Goal: Task Accomplishment & Management: Complete application form

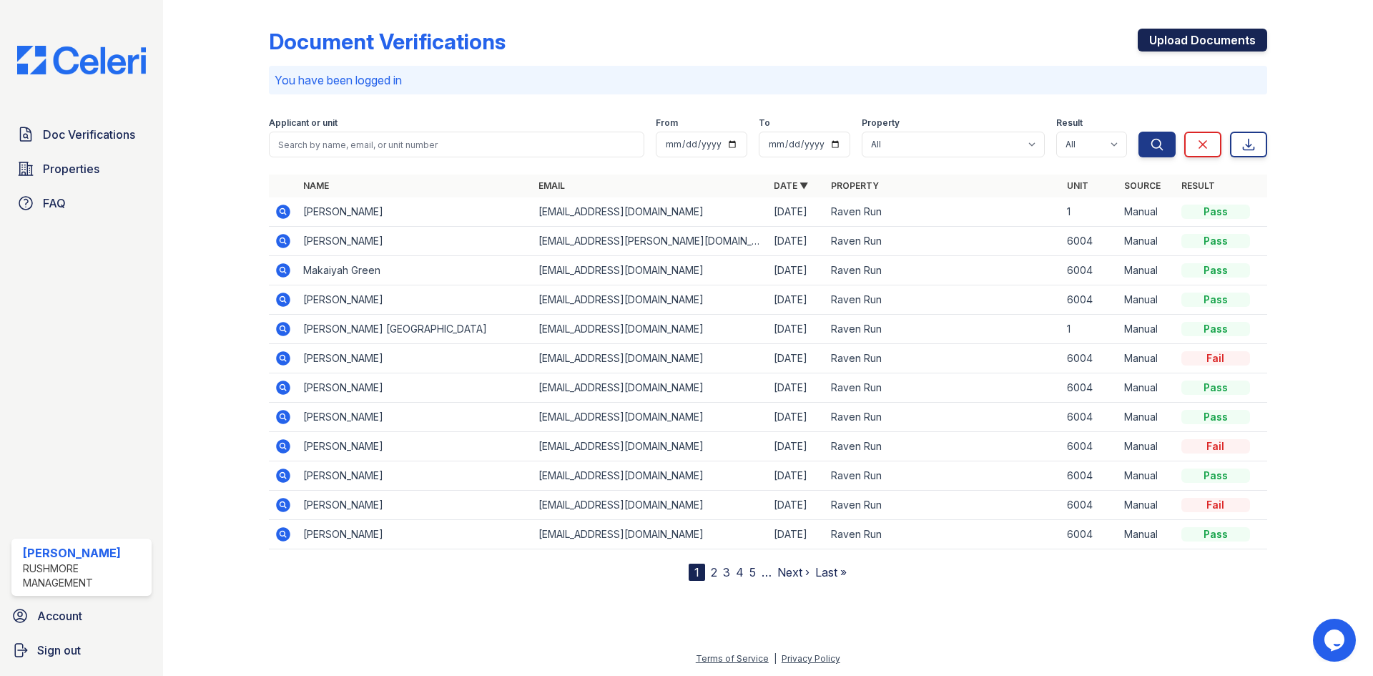
click at [1200, 34] on link "Upload Documents" at bounding box center [1202, 40] width 129 height 23
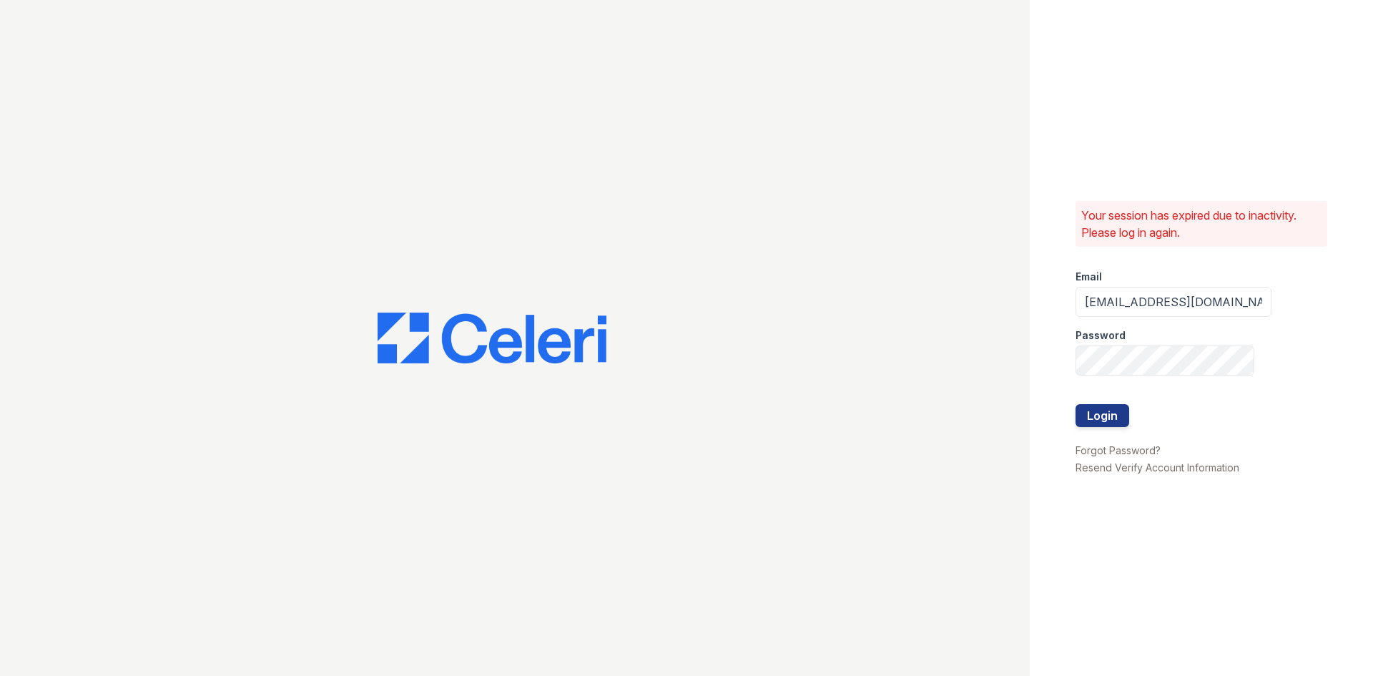
drag, startPoint x: 1106, startPoint y: 413, endPoint x: 1006, endPoint y: 442, distance: 104.1
click at [1105, 413] on button "Login" at bounding box center [1102, 415] width 54 height 23
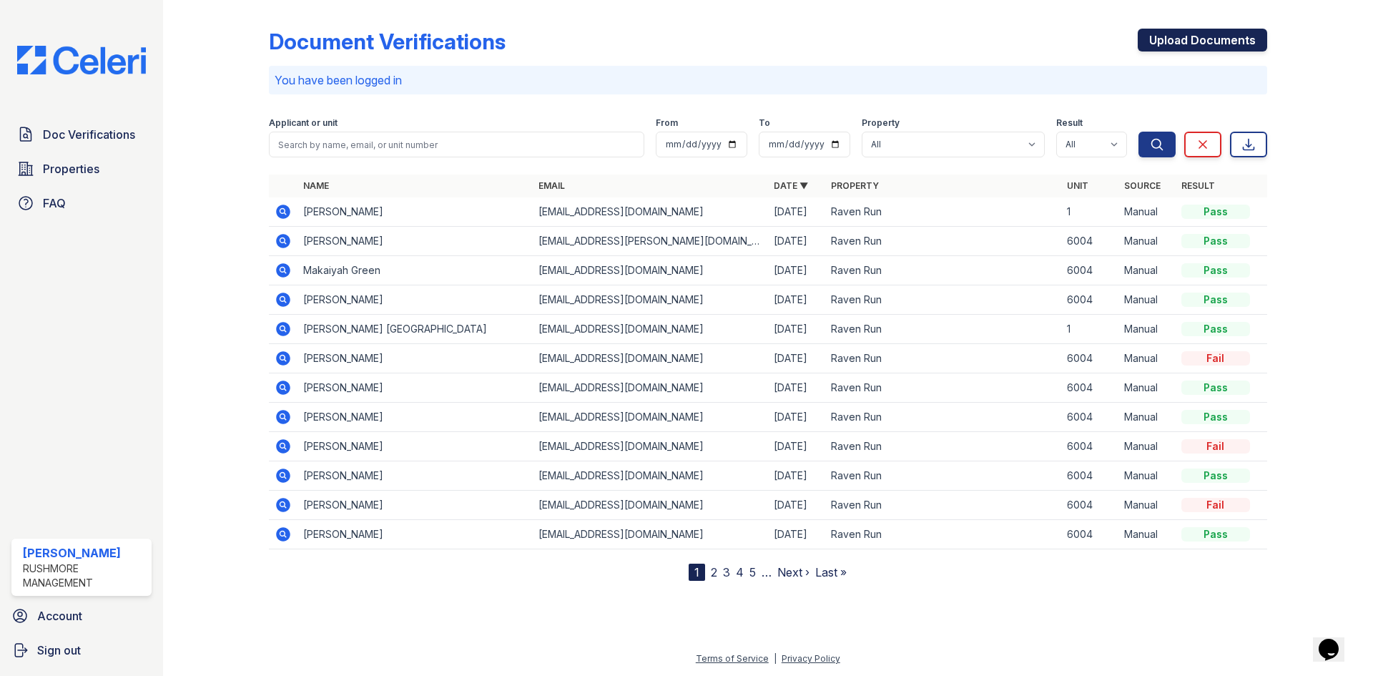
click at [1194, 39] on link "Upload Documents" at bounding box center [1202, 40] width 129 height 23
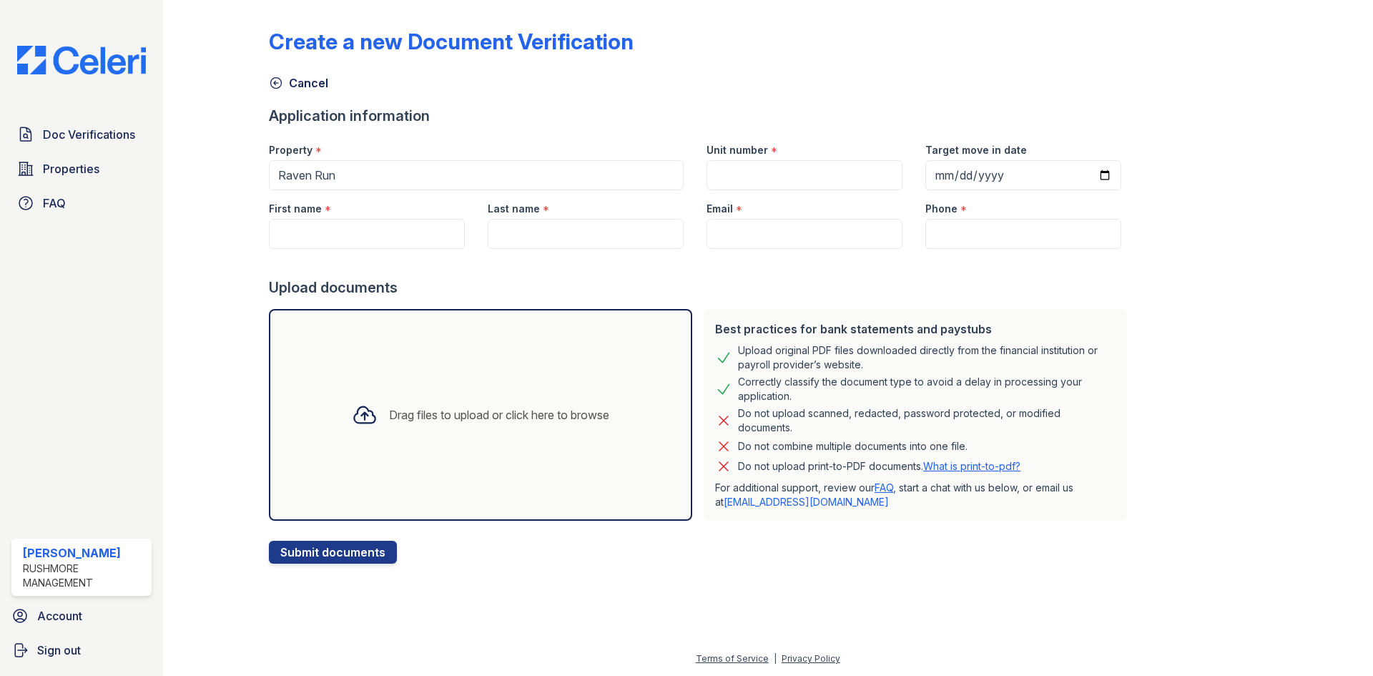
click at [390, 397] on div "Drag files to upload or click here to browse" at bounding box center [480, 414] width 280 height 49
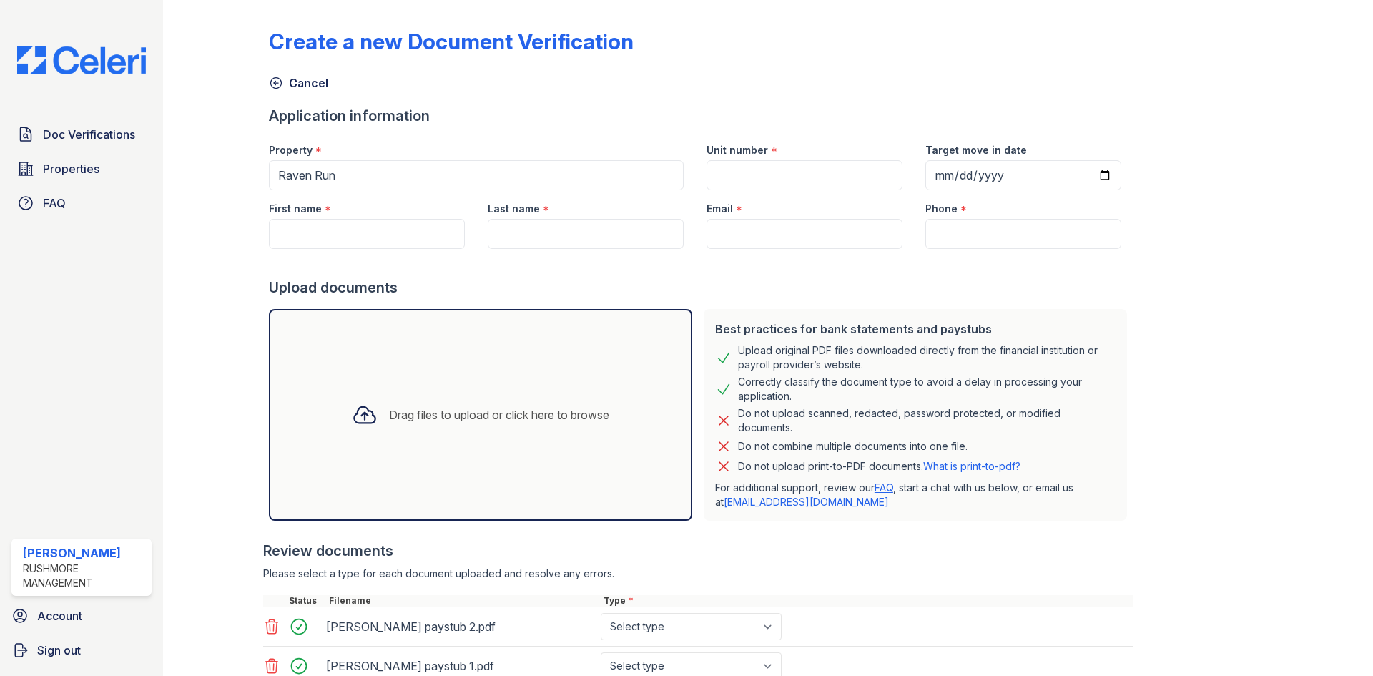
click at [566, 405] on div "Drag files to upload or click here to browse" at bounding box center [480, 414] width 280 height 49
drag, startPoint x: 774, startPoint y: 189, endPoint x: 781, endPoint y: 174, distance: 16.3
click at [774, 189] on input "Unit number" at bounding box center [804, 175] width 196 height 30
type input "6004"
click at [322, 219] on input "First name" at bounding box center [367, 234] width 196 height 30
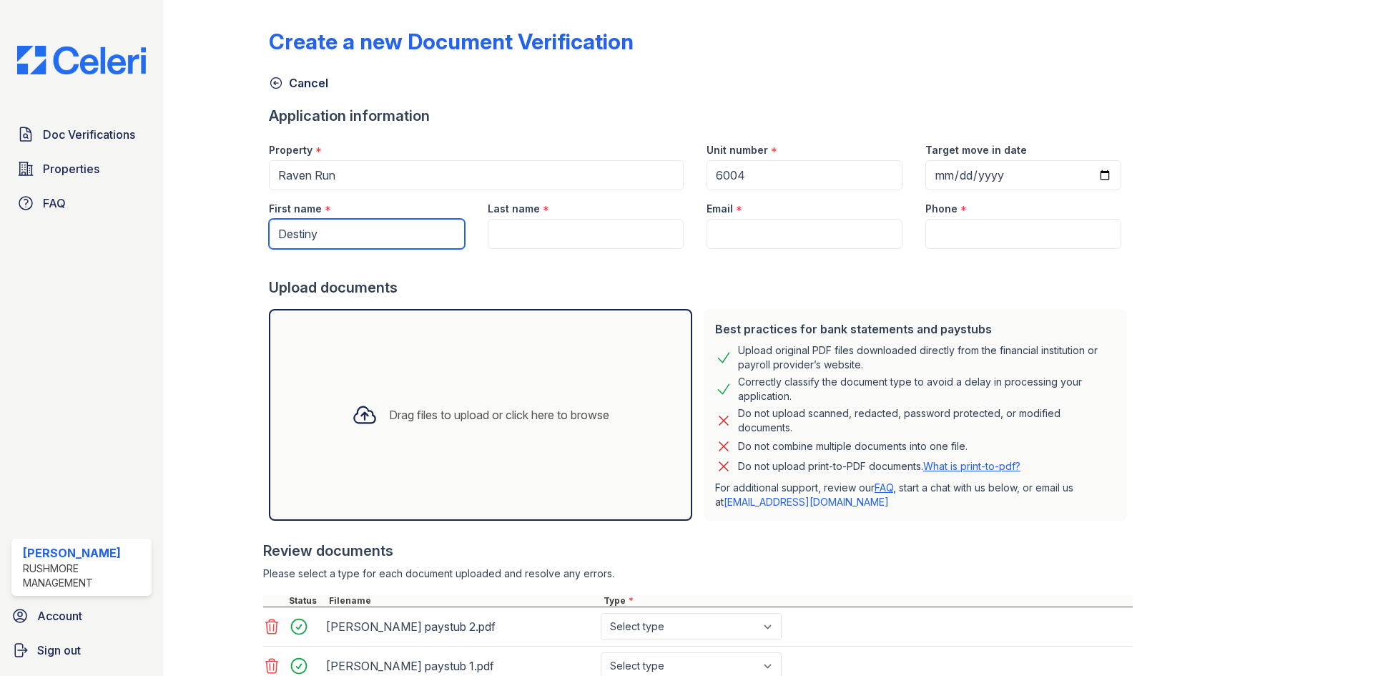
type input "Destiny"
click at [548, 232] on input "Last name" at bounding box center [586, 234] width 196 height 30
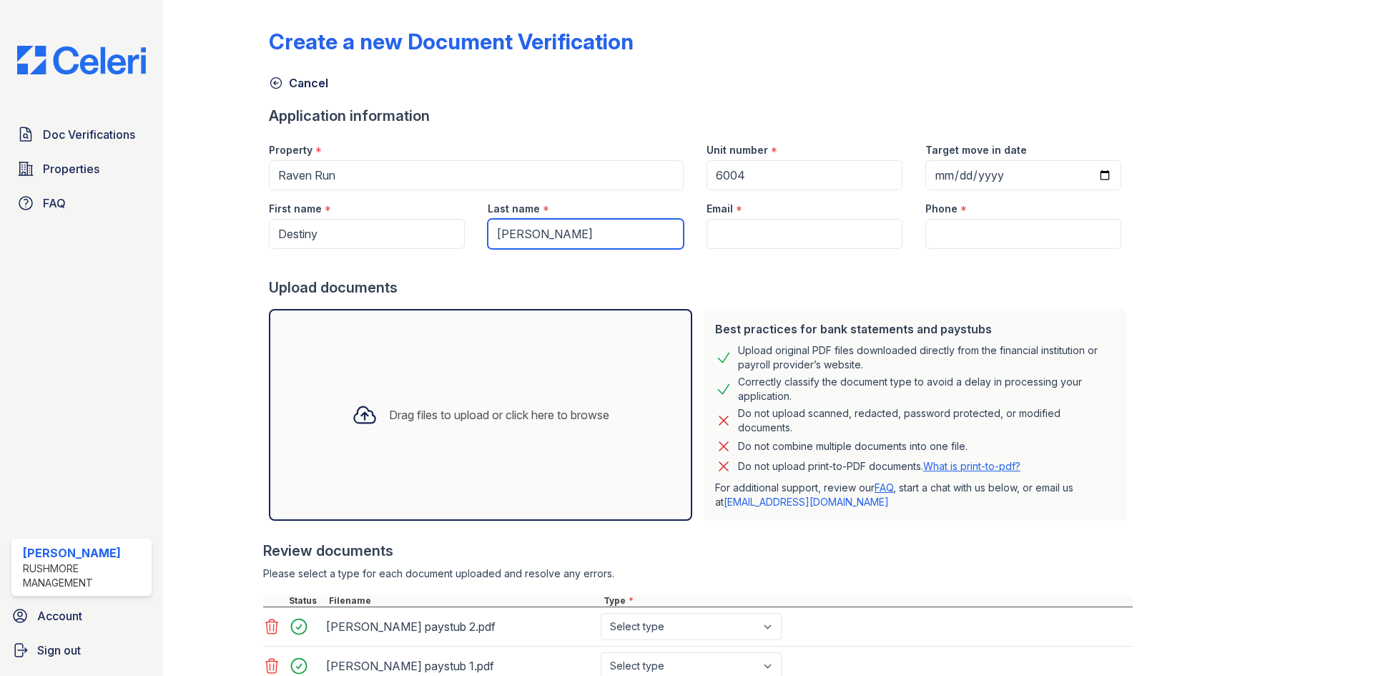
type input "Campbell"
click at [754, 237] on input "Email" at bounding box center [804, 234] width 196 height 30
click at [721, 232] on input "Email" at bounding box center [804, 234] width 196 height 30
paste input "dcampbell2712@icloud.com"
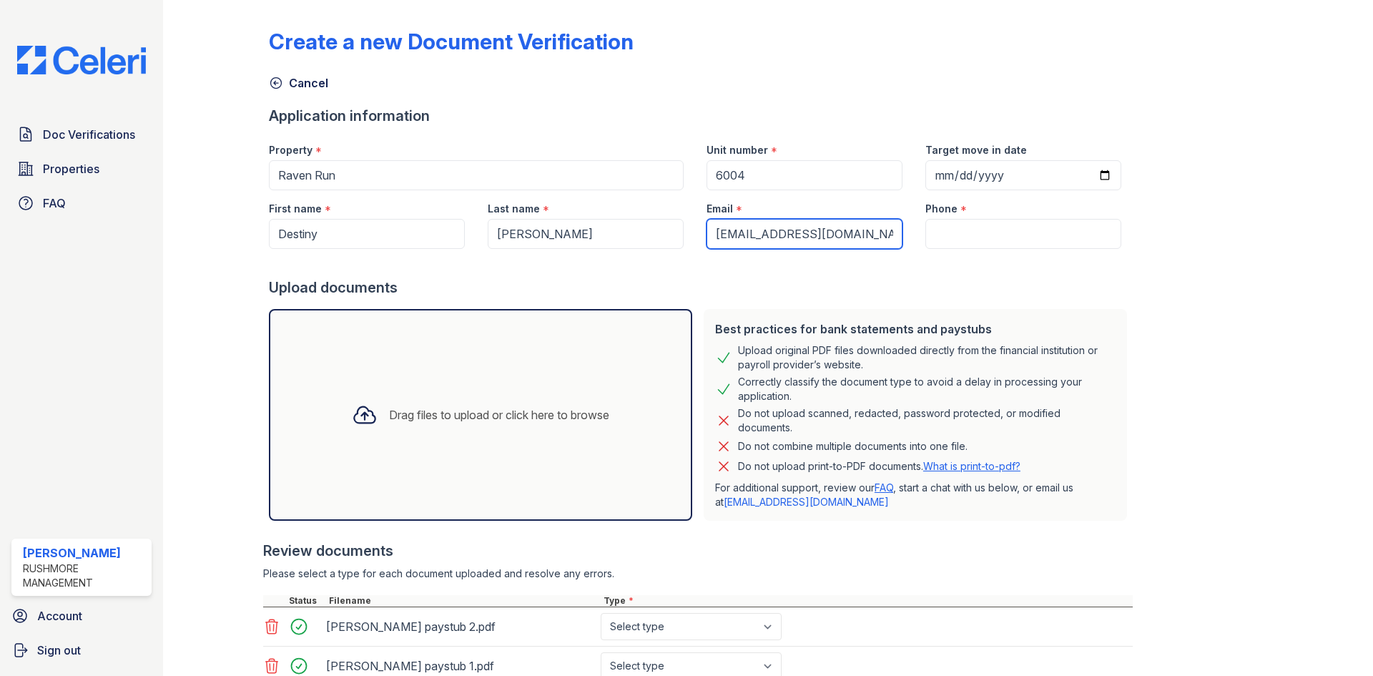
type input "dcampbell2712@icloud.com"
click at [942, 236] on input "Phone" at bounding box center [1023, 234] width 196 height 30
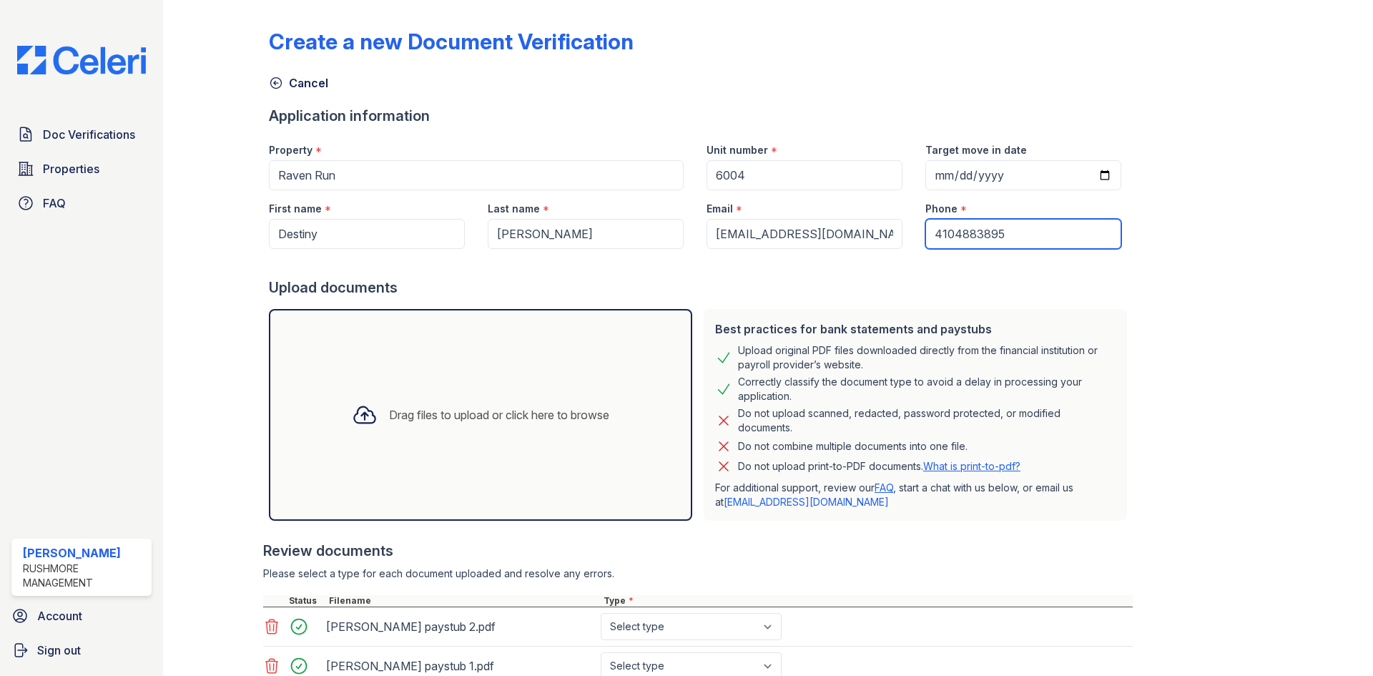
type input "4104883895"
click at [844, 427] on div "Do not upload scanned, redacted, password protected, or modified documents." at bounding box center [927, 420] width 378 height 29
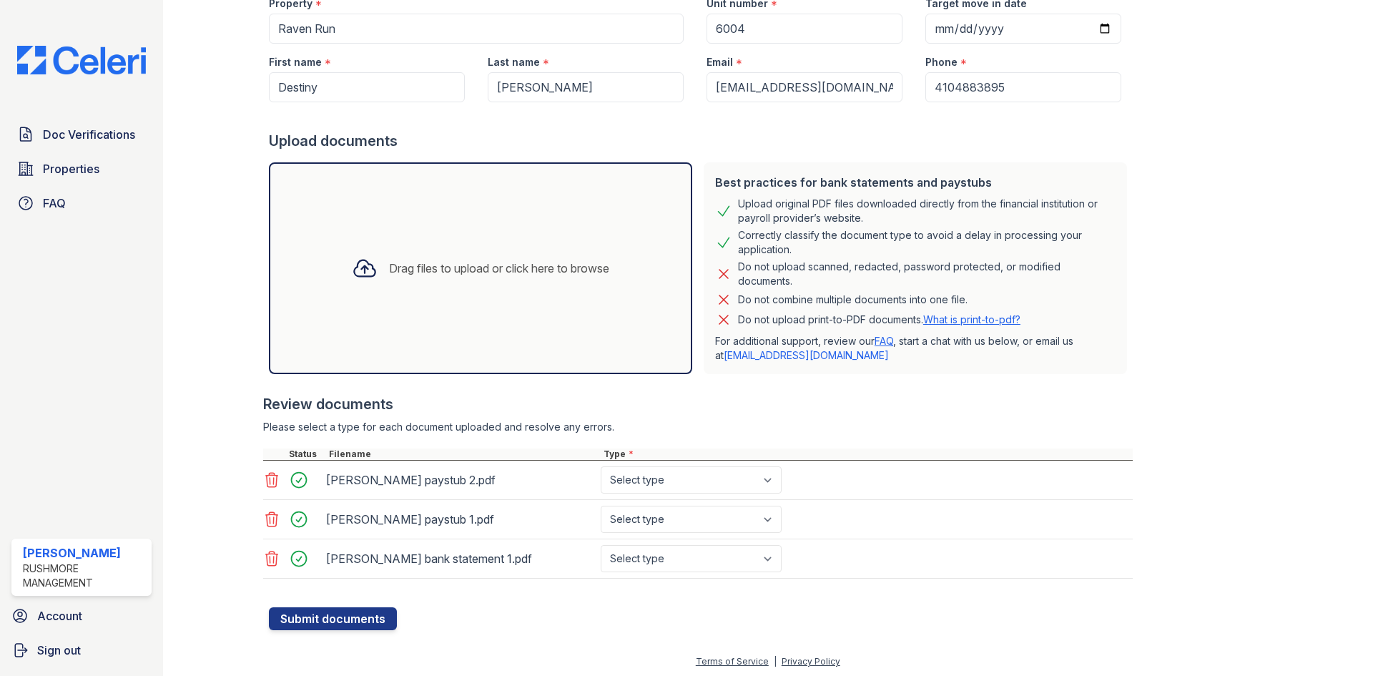
scroll to position [149, 0]
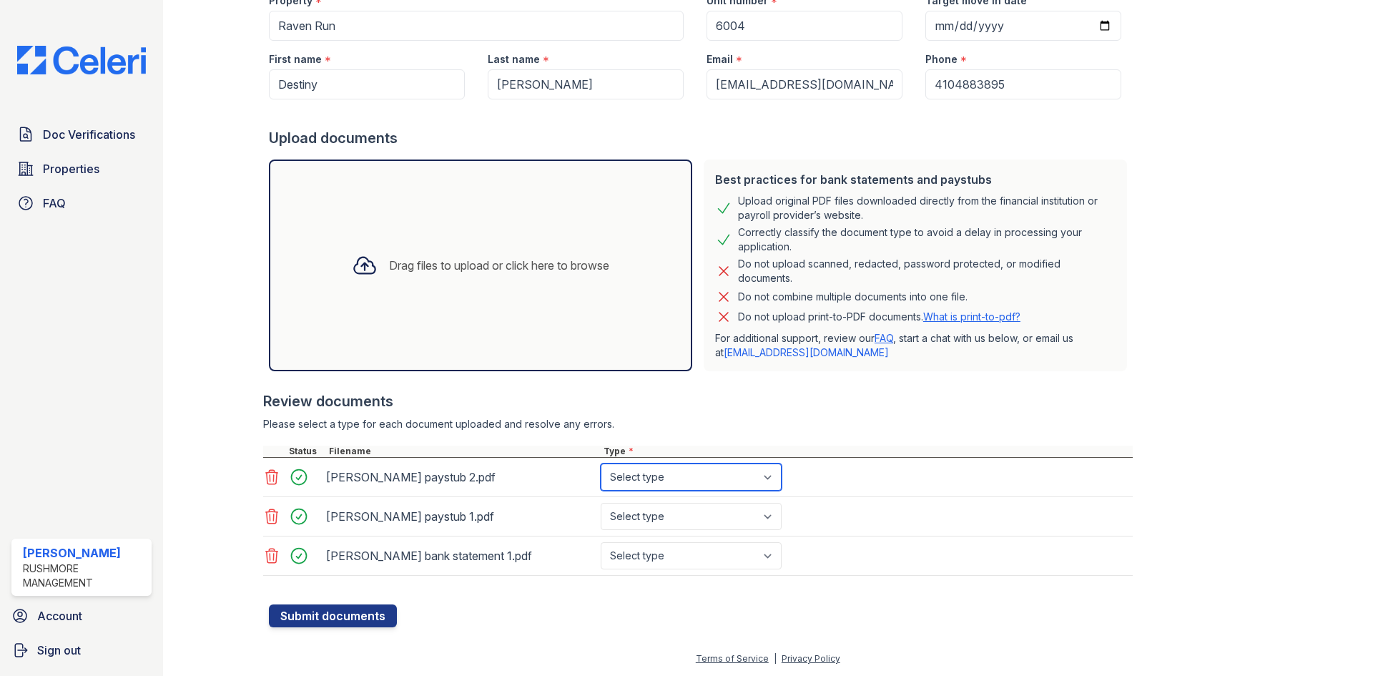
click at [656, 485] on select "Select type Paystub Bank Statement Offer Letter Tax Documents Benefit Award Let…" at bounding box center [691, 476] width 181 height 27
select select "paystub"
click at [601, 463] on select "Select type Paystub Bank Statement Offer Letter Tax Documents Benefit Award Let…" at bounding box center [691, 476] width 181 height 27
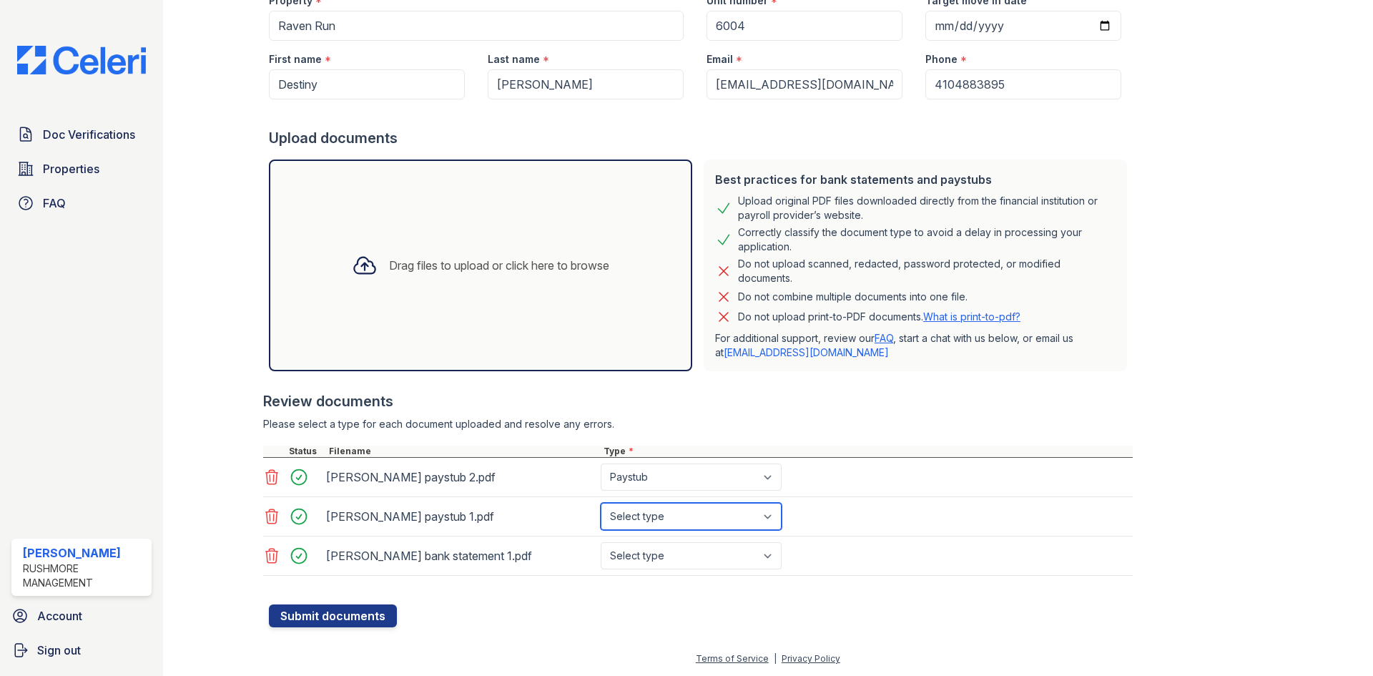
click at [652, 516] on select "Select type Paystub Bank Statement Offer Letter Tax Documents Benefit Award Let…" at bounding box center [691, 516] width 181 height 27
select select "paystub"
click at [601, 503] on select "Select type Paystub Bank Statement Offer Letter Tax Documents Benefit Award Let…" at bounding box center [691, 516] width 181 height 27
click at [666, 569] on div "Campbell bank statement 1.pdf Select type Paystub Bank Statement Offer Letter T…" at bounding box center [697, 555] width 869 height 39
click at [666, 563] on select "Select type Paystub Bank Statement Offer Letter Tax Documents Benefit Award Let…" at bounding box center [691, 555] width 181 height 27
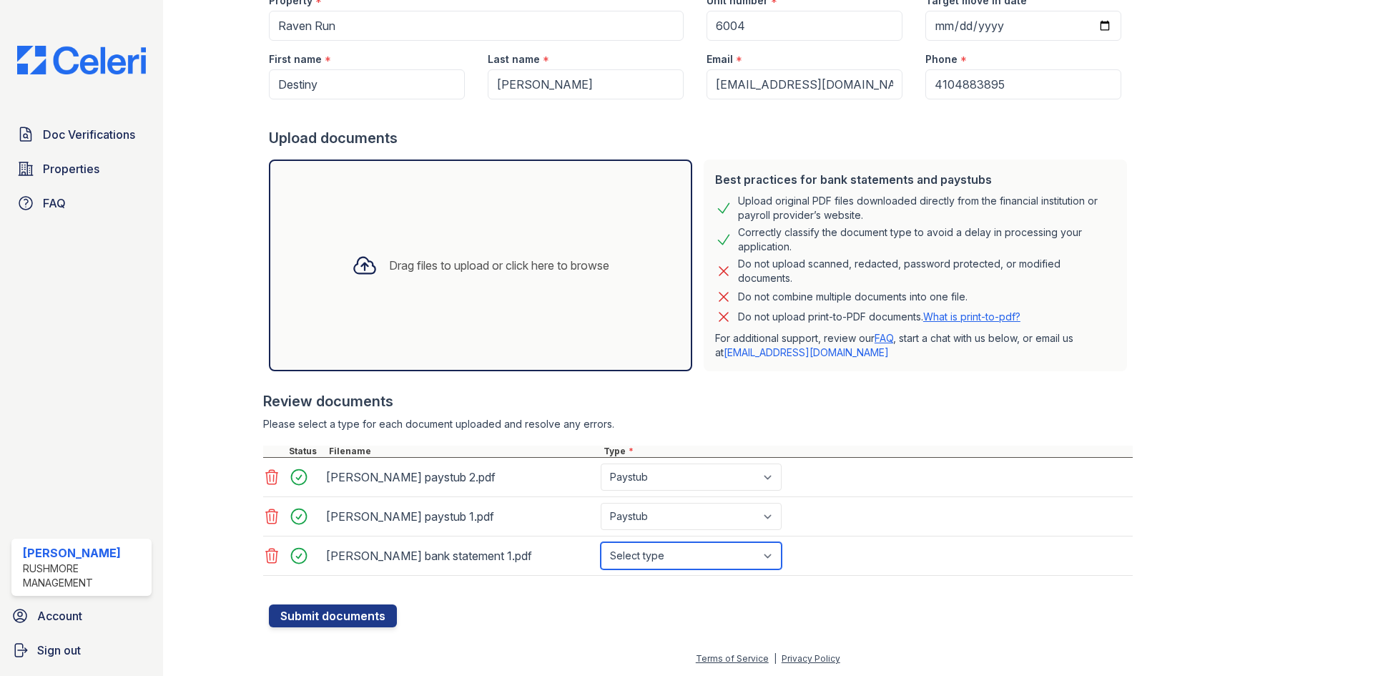
select select "bank_statement"
click at [601, 542] on select "Select type Paystub Bank Statement Offer Letter Tax Documents Benefit Award Let…" at bounding box center [691, 555] width 181 height 27
click at [347, 616] on button "Submit documents" at bounding box center [333, 615] width 128 height 23
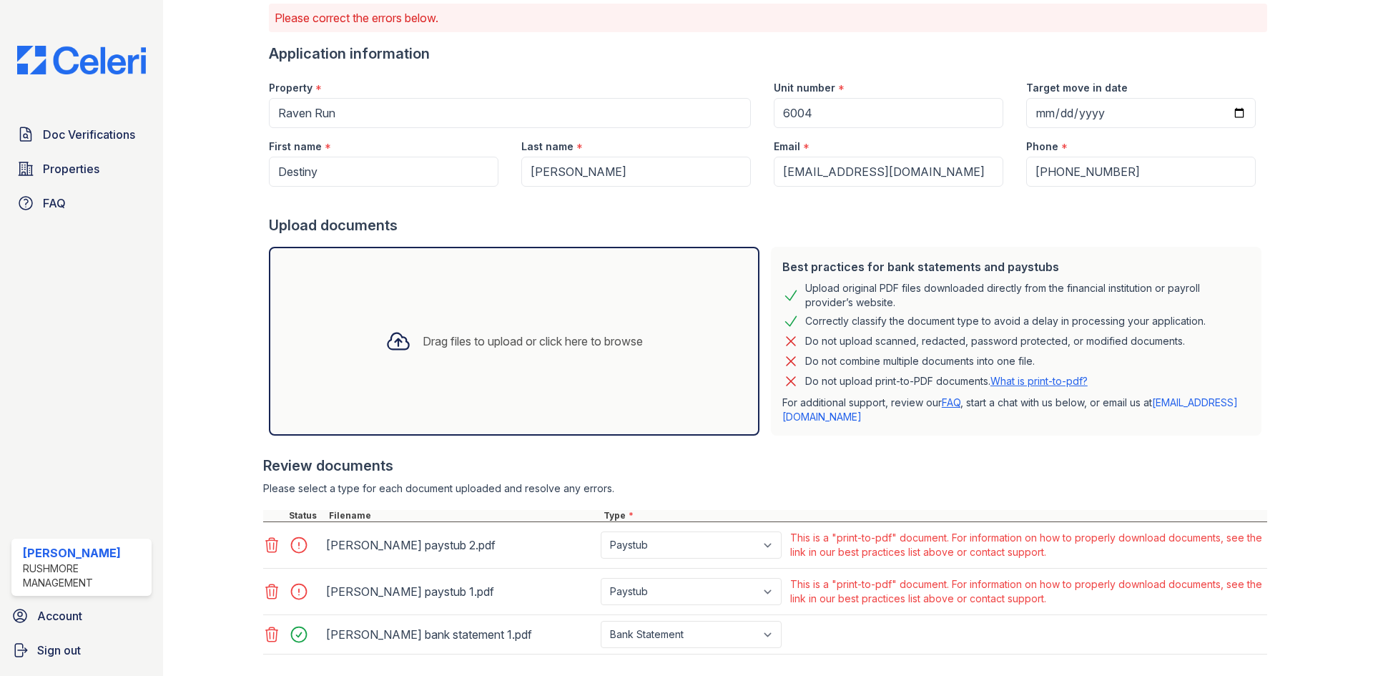
scroll to position [181, 0]
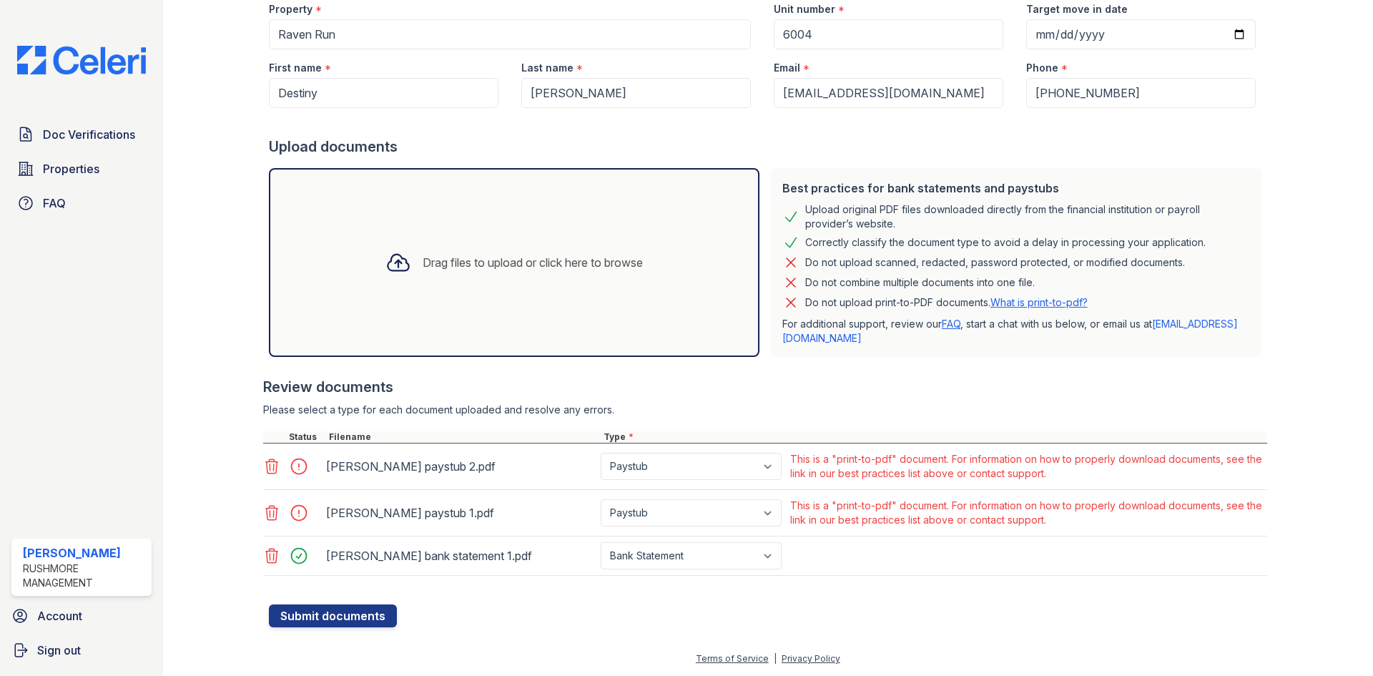
click at [272, 558] on icon at bounding box center [271, 555] width 17 height 17
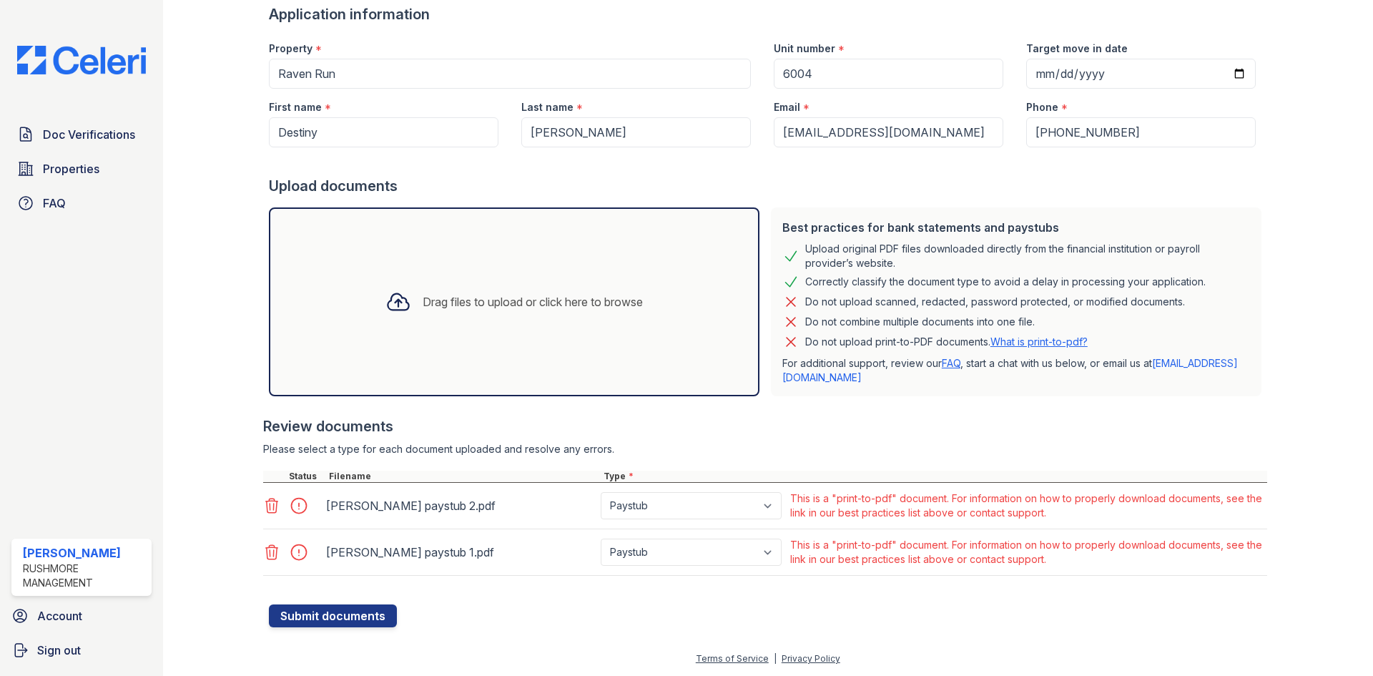
scroll to position [142, 0]
click at [268, 543] on div at bounding box center [273, 552] width 20 height 20
click at [264, 551] on icon at bounding box center [271, 551] width 17 height 17
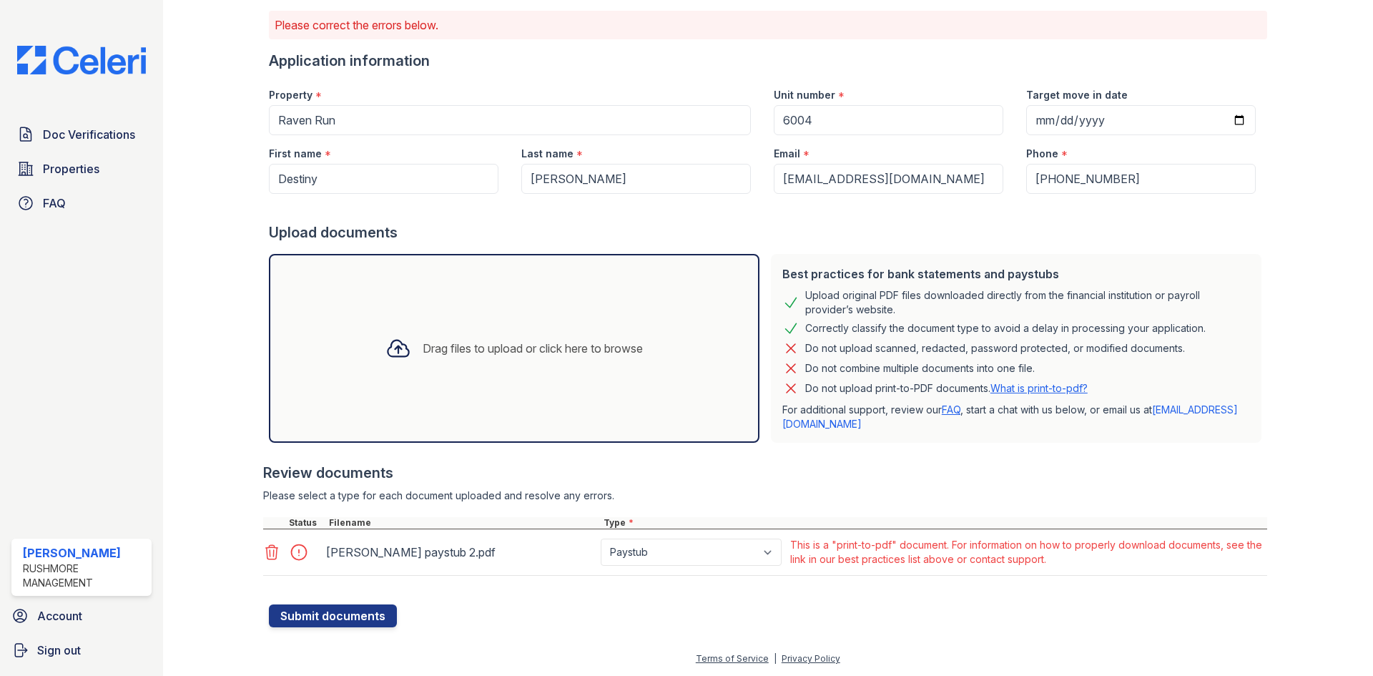
scroll to position [95, 0]
click at [272, 554] on icon at bounding box center [271, 551] width 17 height 17
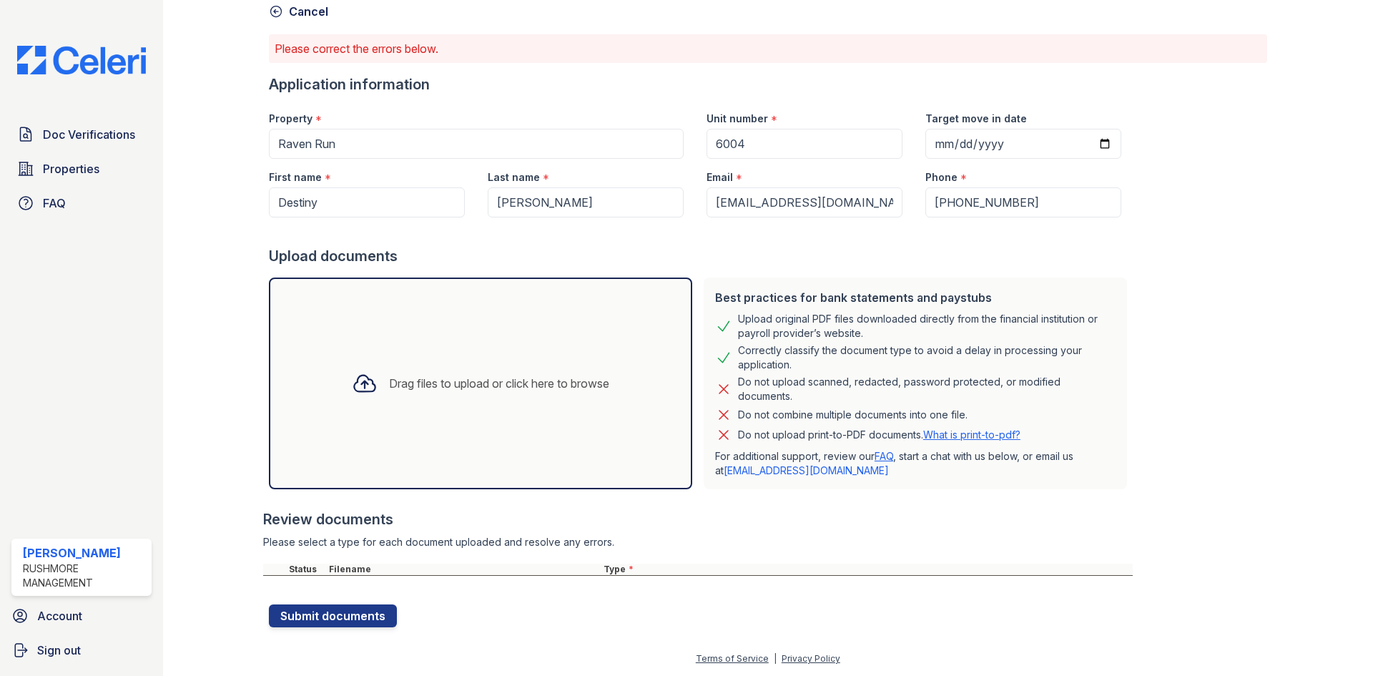
scroll to position [0, 0]
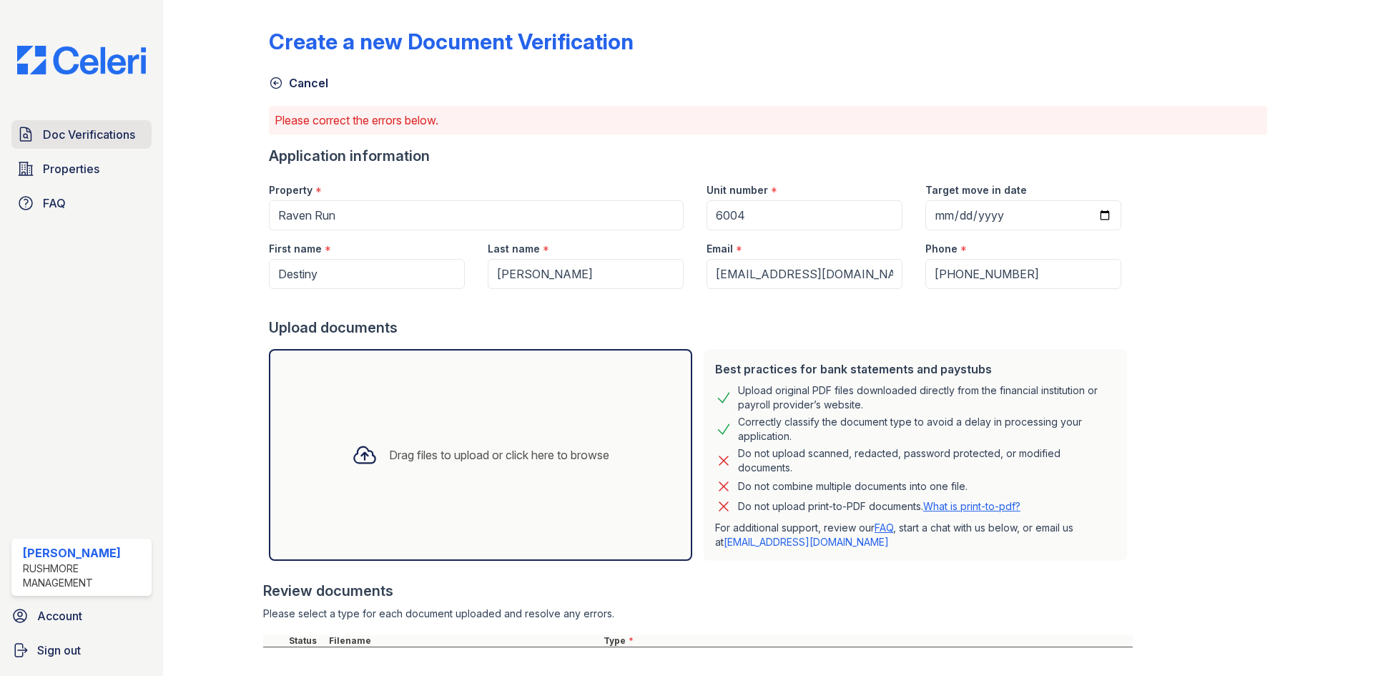
drag, startPoint x: 64, startPoint y: 126, endPoint x: 78, endPoint y: 129, distance: 13.9
click at [64, 126] on span "Doc Verifications" at bounding box center [89, 134] width 92 height 17
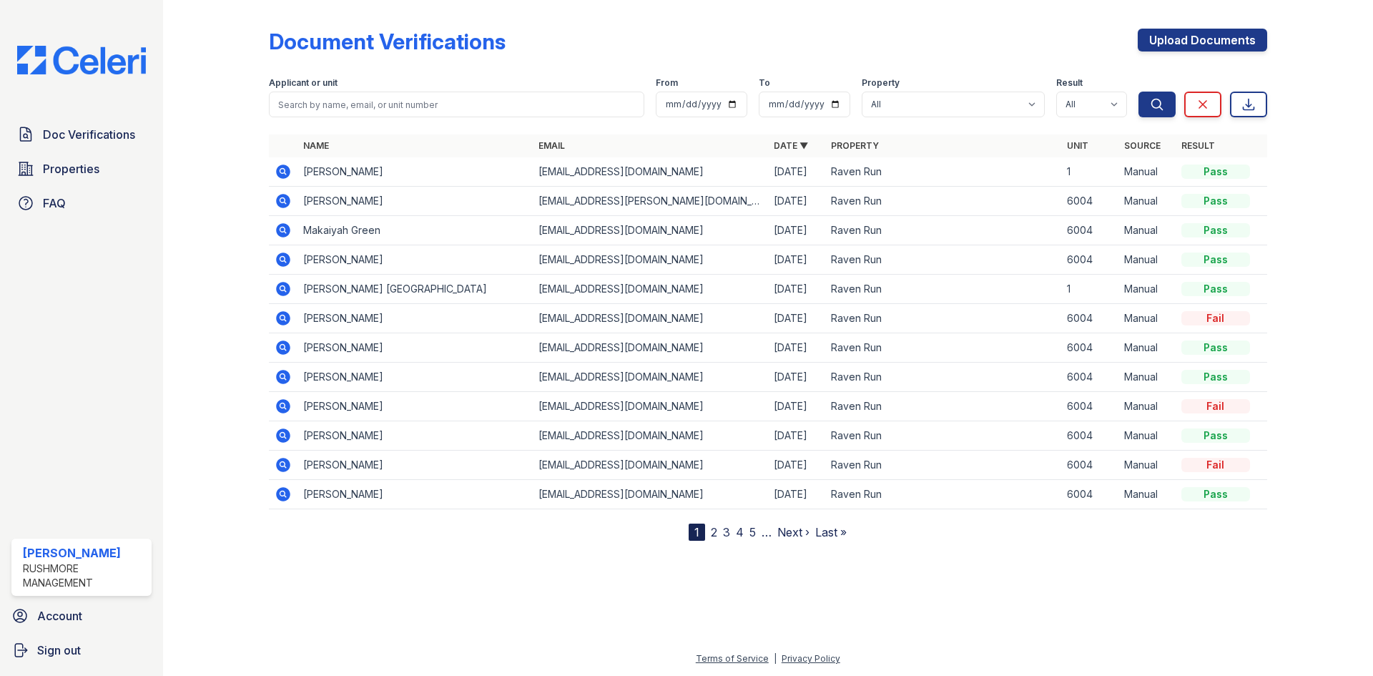
click at [286, 174] on icon at bounding box center [283, 171] width 17 height 17
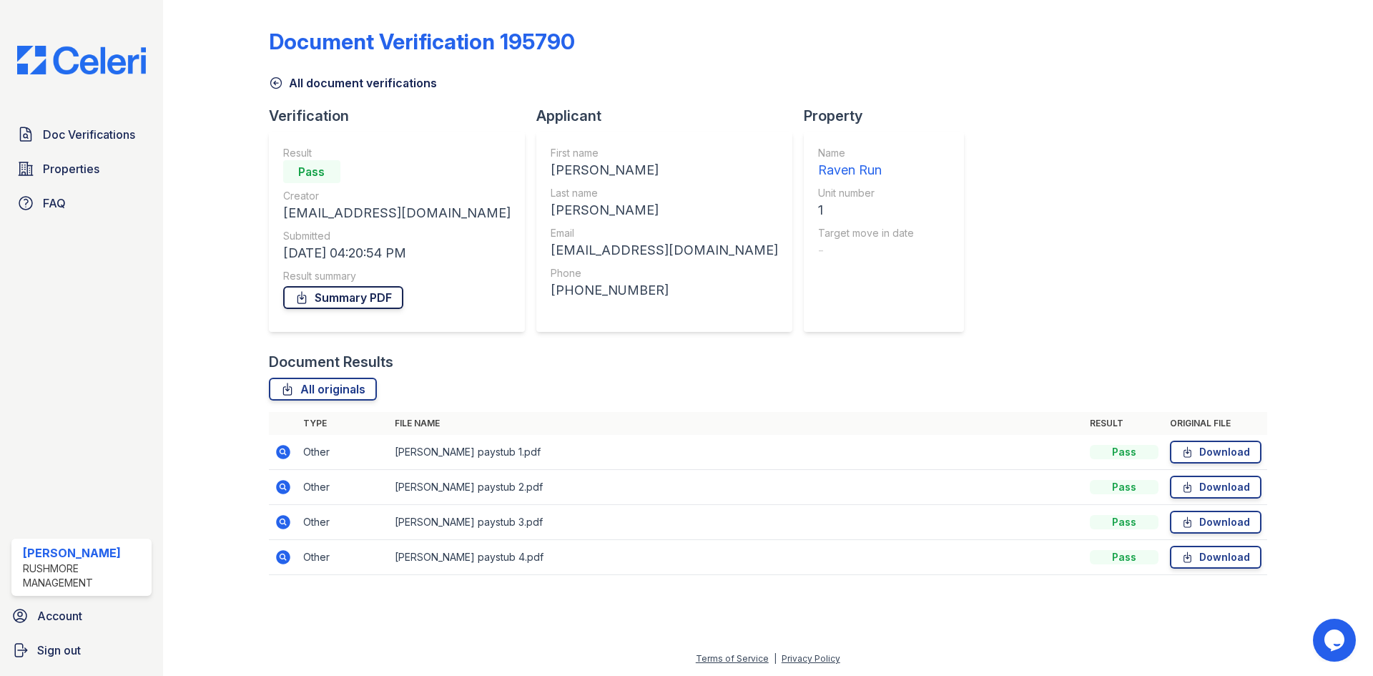
click at [360, 298] on link "Summary PDF" at bounding box center [343, 297] width 120 height 23
click at [87, 137] on span "Doc Verifications" at bounding box center [89, 134] width 92 height 17
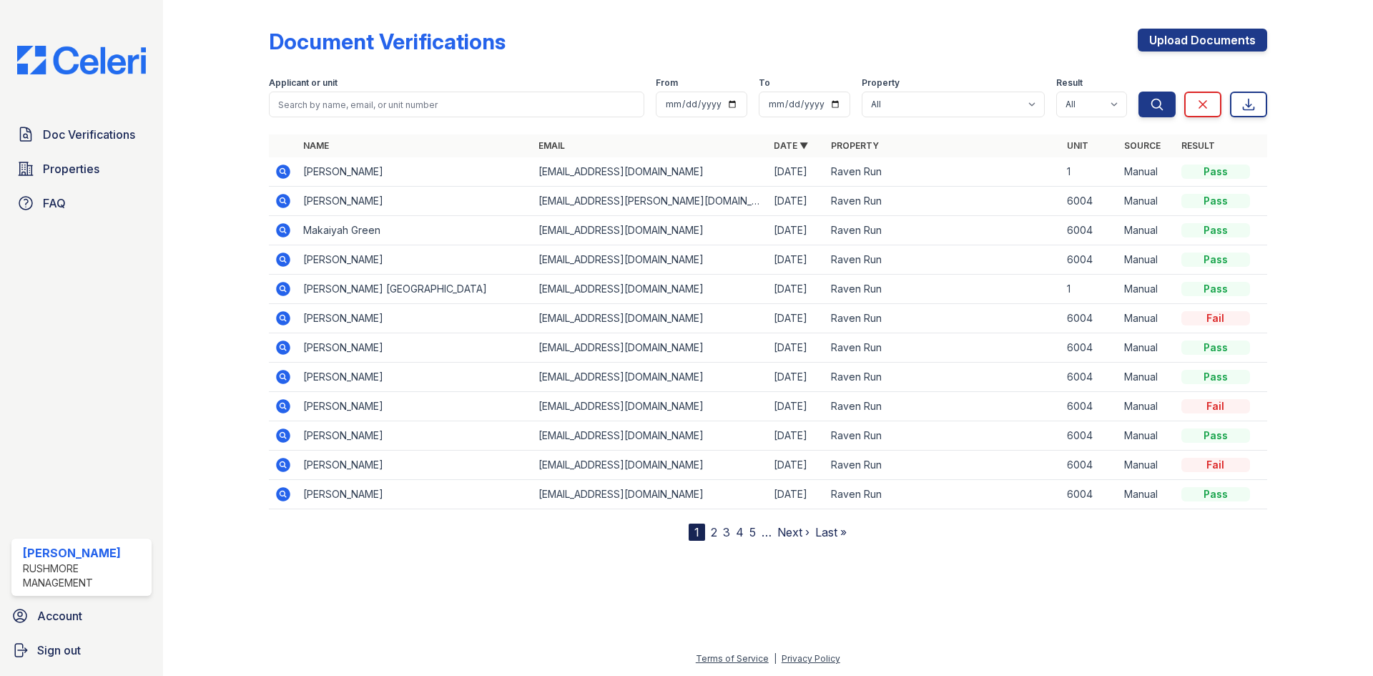
click at [716, 532] on link "2" at bounding box center [714, 532] width 6 height 14
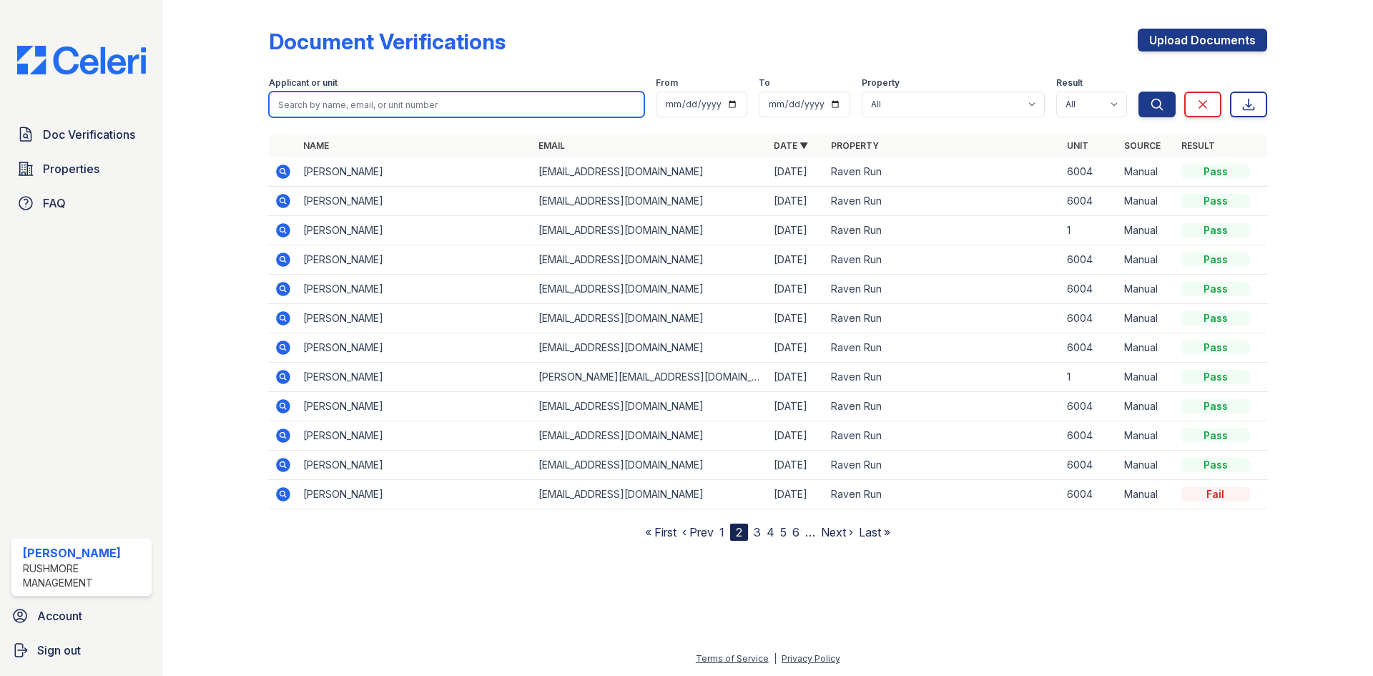
click at [467, 99] on input "search" at bounding box center [456, 105] width 375 height 26
type input "[PERSON_NAME]"
click at [1138, 92] on button "Search" at bounding box center [1156, 105] width 37 height 26
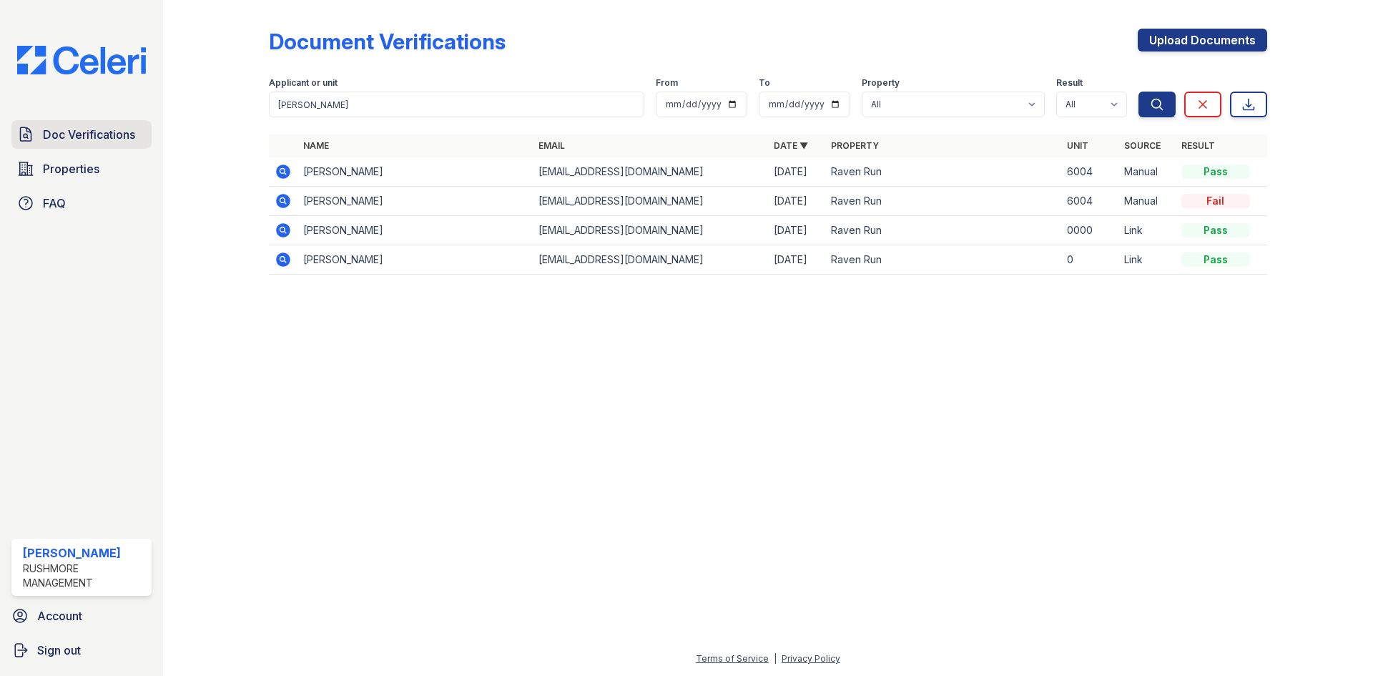
click at [121, 137] on span "Doc Verifications" at bounding box center [89, 134] width 92 height 17
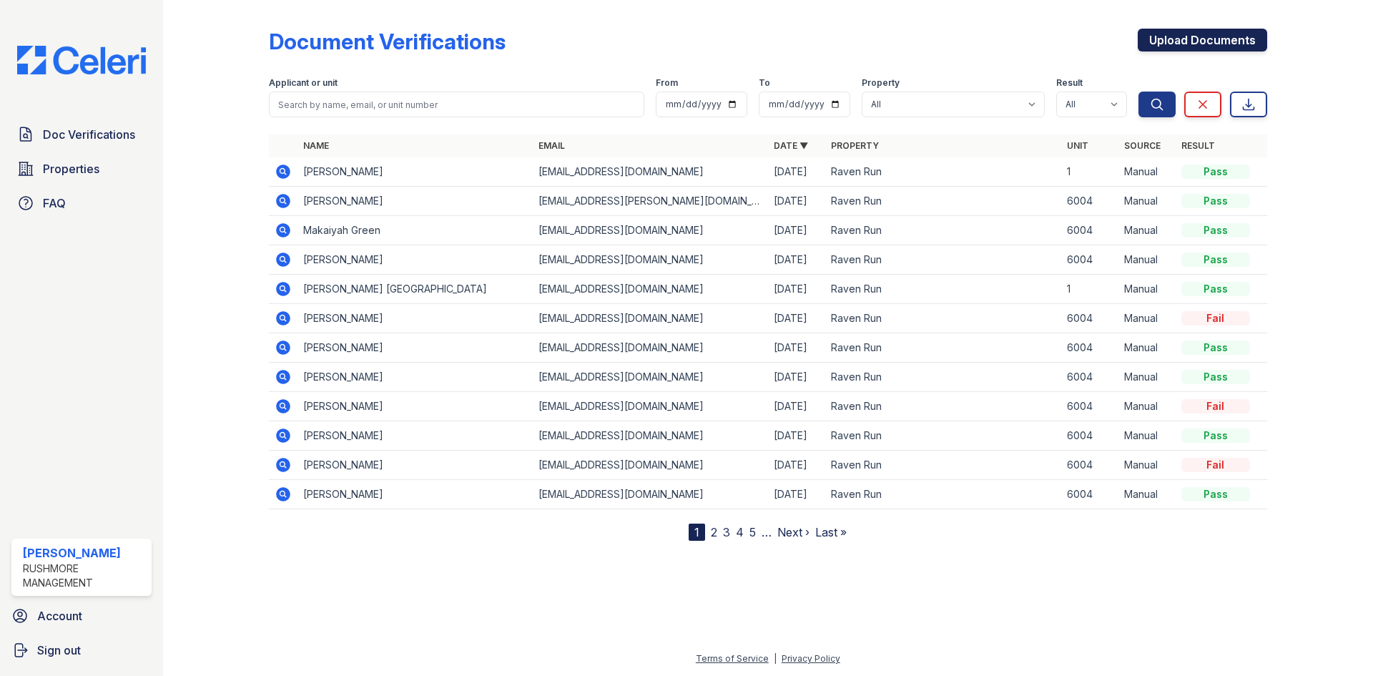
drag, startPoint x: 1214, startPoint y: 36, endPoint x: 1208, endPoint y: 49, distance: 14.4
click at [1214, 36] on link "Upload Documents" at bounding box center [1202, 40] width 129 height 23
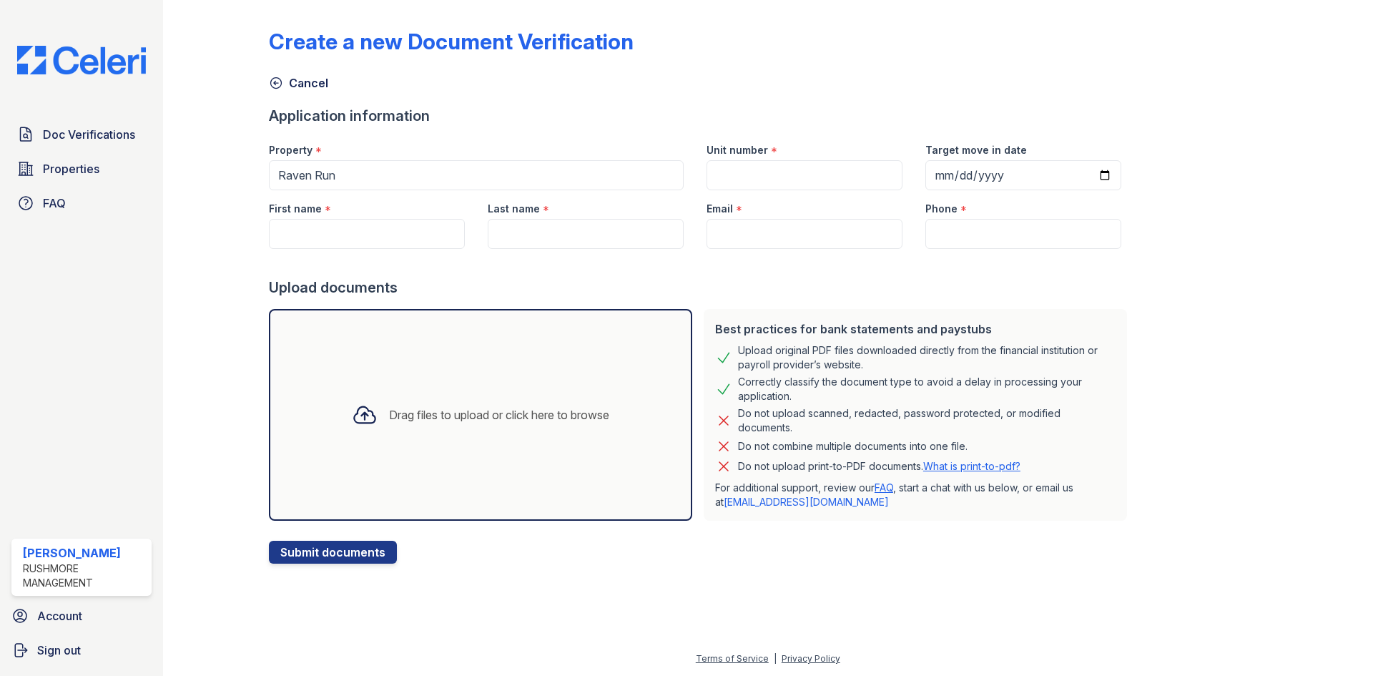
click at [518, 373] on div "Drag files to upload or click here to browse" at bounding box center [480, 415] width 423 height 212
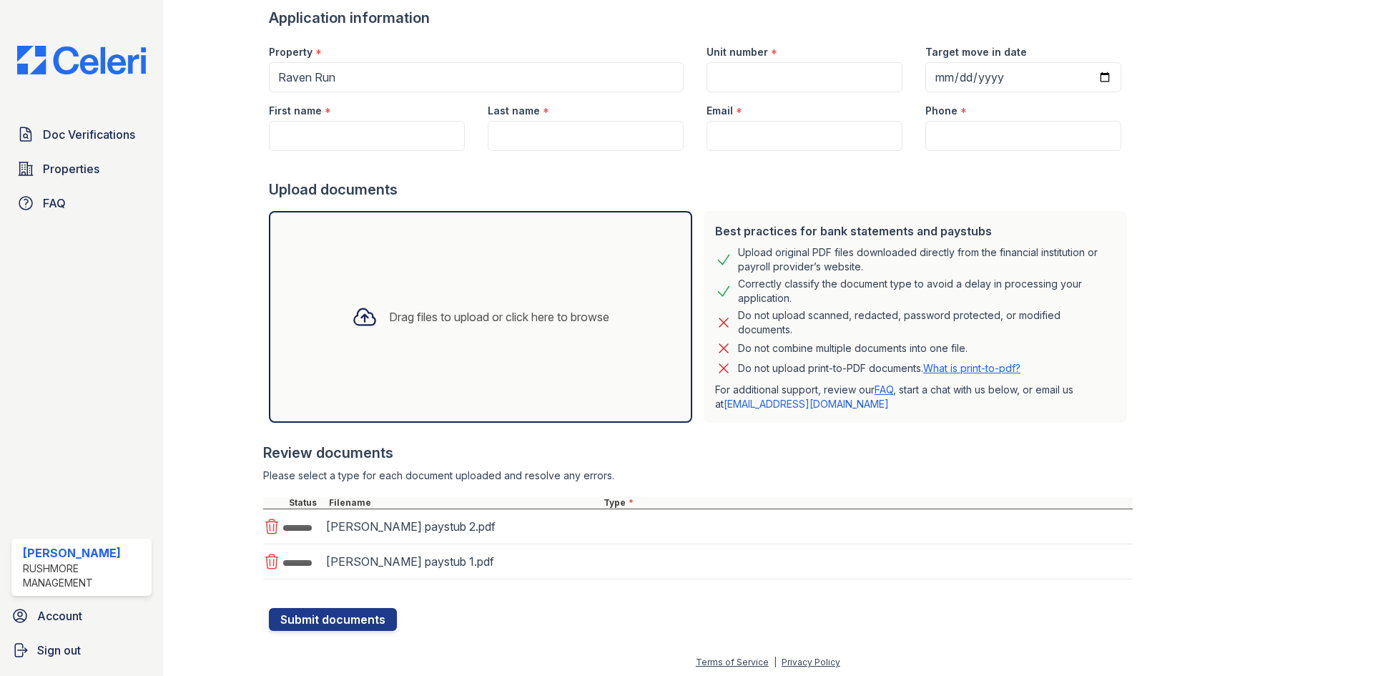
scroll to position [102, 0]
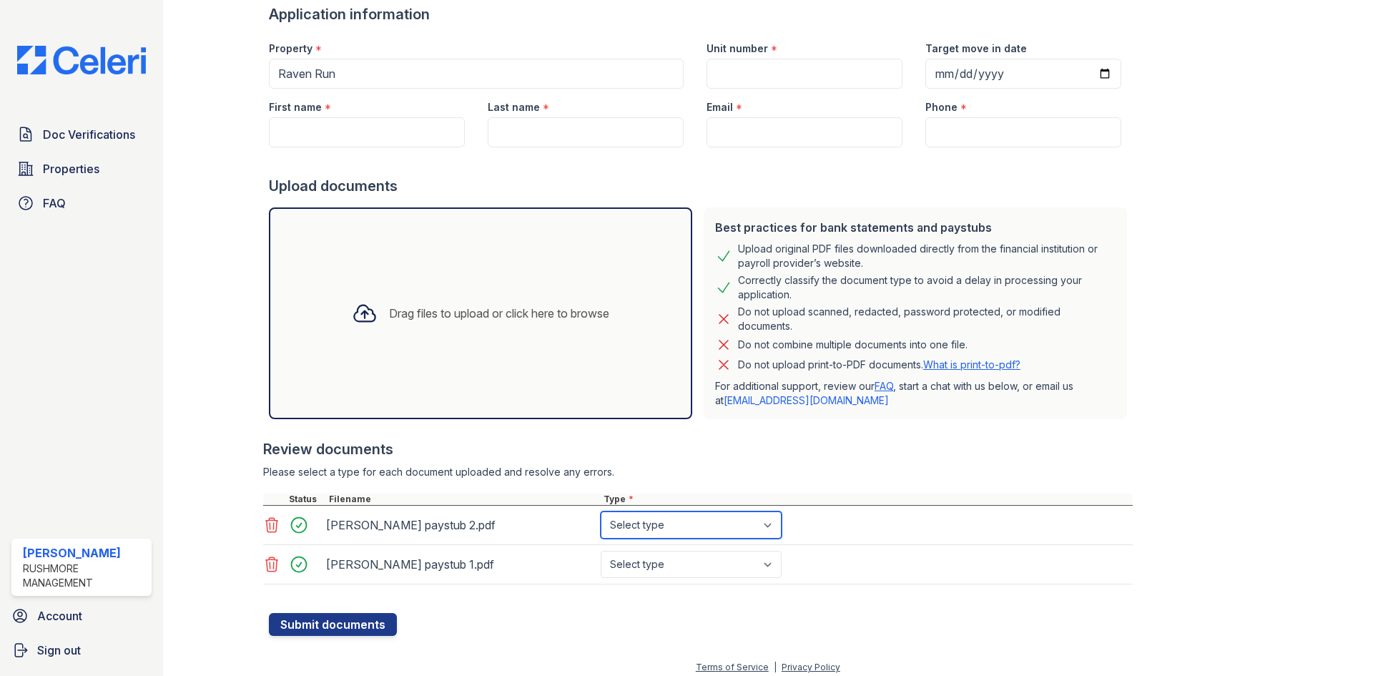
click at [697, 524] on select "Select type Paystub Bank Statement Offer Letter Tax Documents Benefit Award Let…" at bounding box center [691, 524] width 181 height 27
select select "paystub"
click at [601, 511] on select "Select type Paystub Bank Statement Offer Letter Tax Documents Benefit Award Let…" at bounding box center [691, 524] width 181 height 27
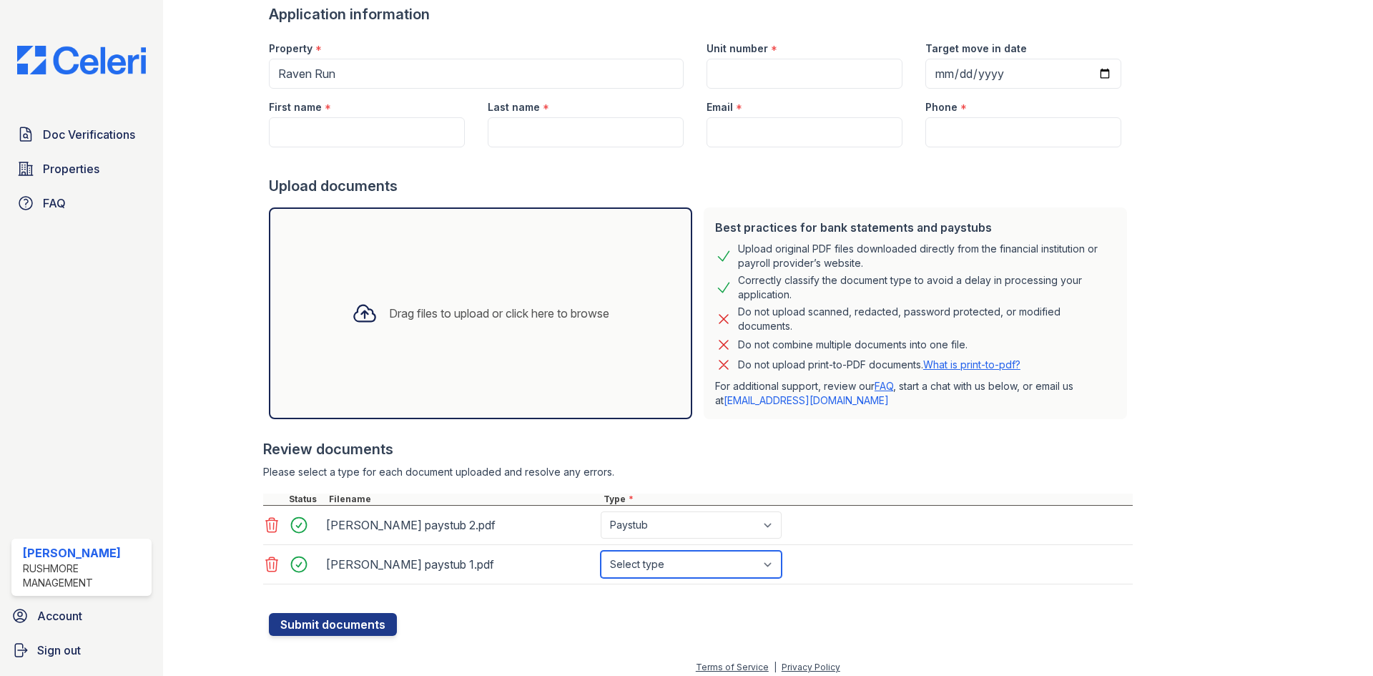
click at [693, 561] on select "Select type Paystub Bank Statement Offer Letter Tax Documents Benefit Award Let…" at bounding box center [691, 564] width 181 height 27
select select "paystub"
click at [601, 551] on select "Select type Paystub Bank Statement Offer Letter Tax Documents Benefit Award Let…" at bounding box center [691, 564] width 181 height 27
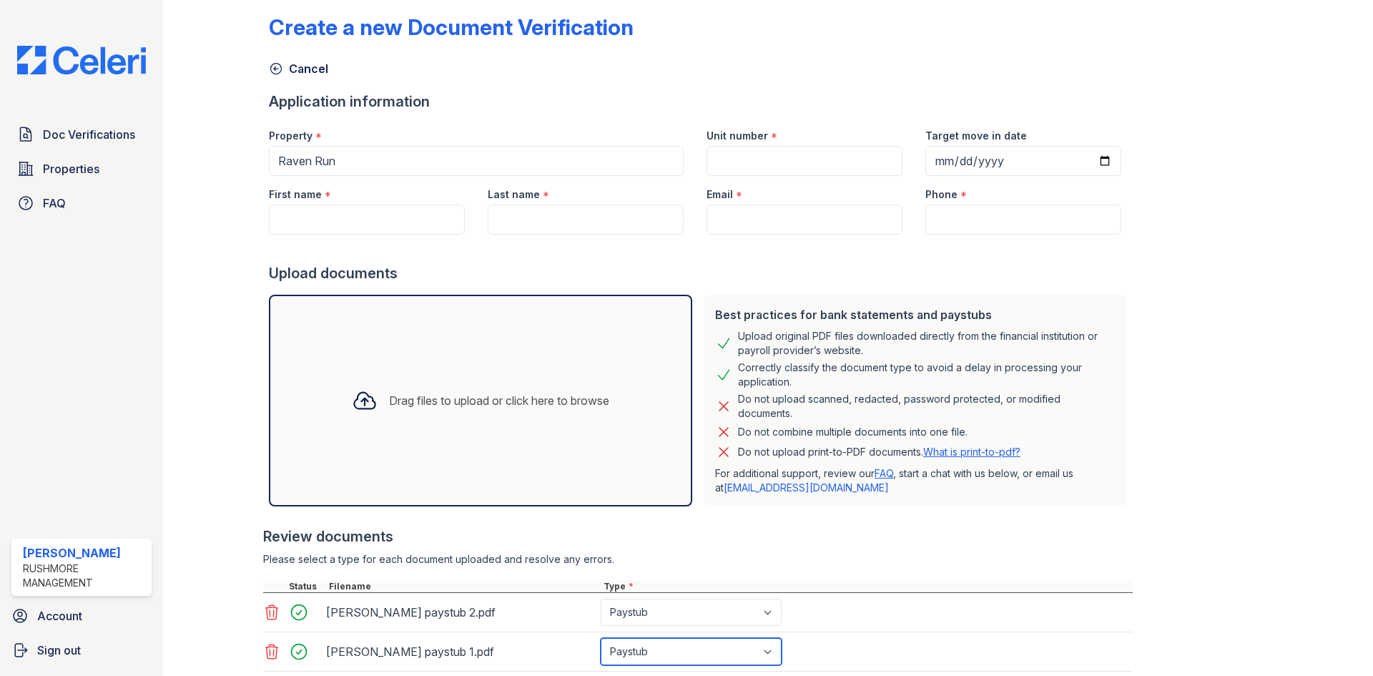
scroll to position [0, 0]
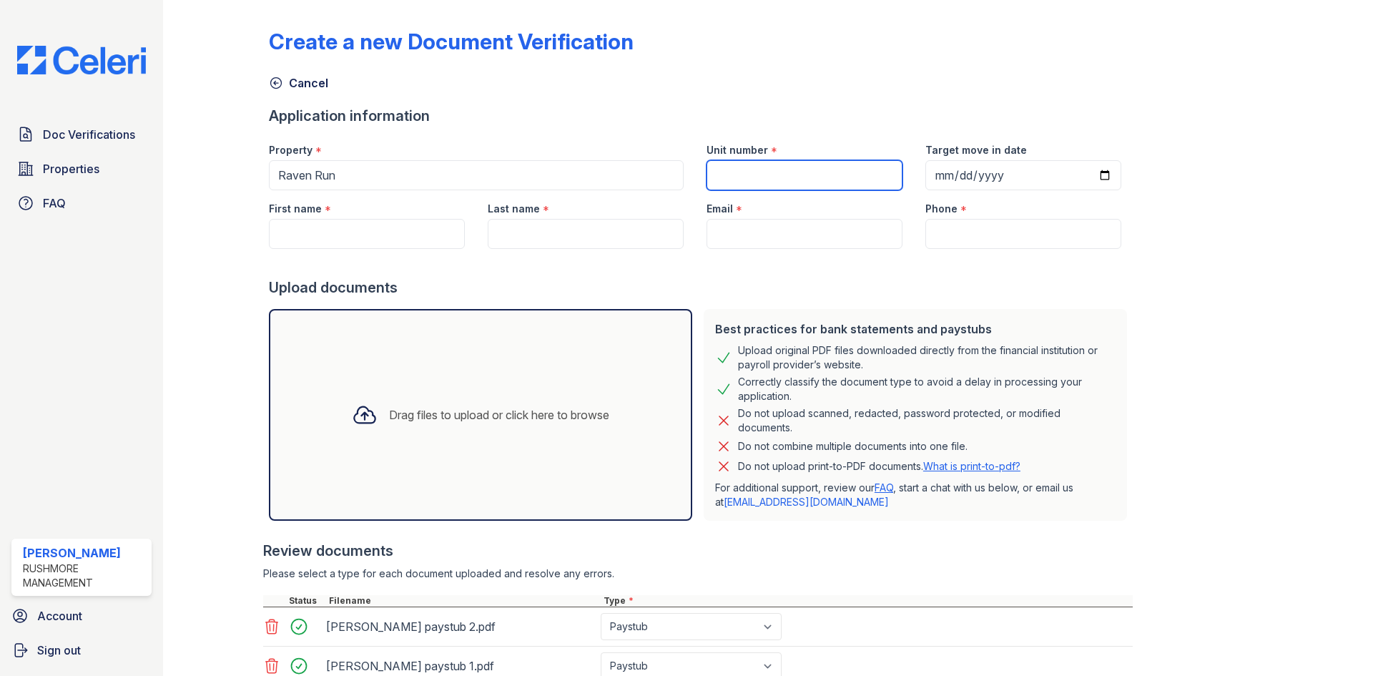
click at [780, 178] on input "Unit number" at bounding box center [804, 175] width 196 height 30
type input "6004"
click at [318, 242] on input "First name" at bounding box center [367, 234] width 196 height 30
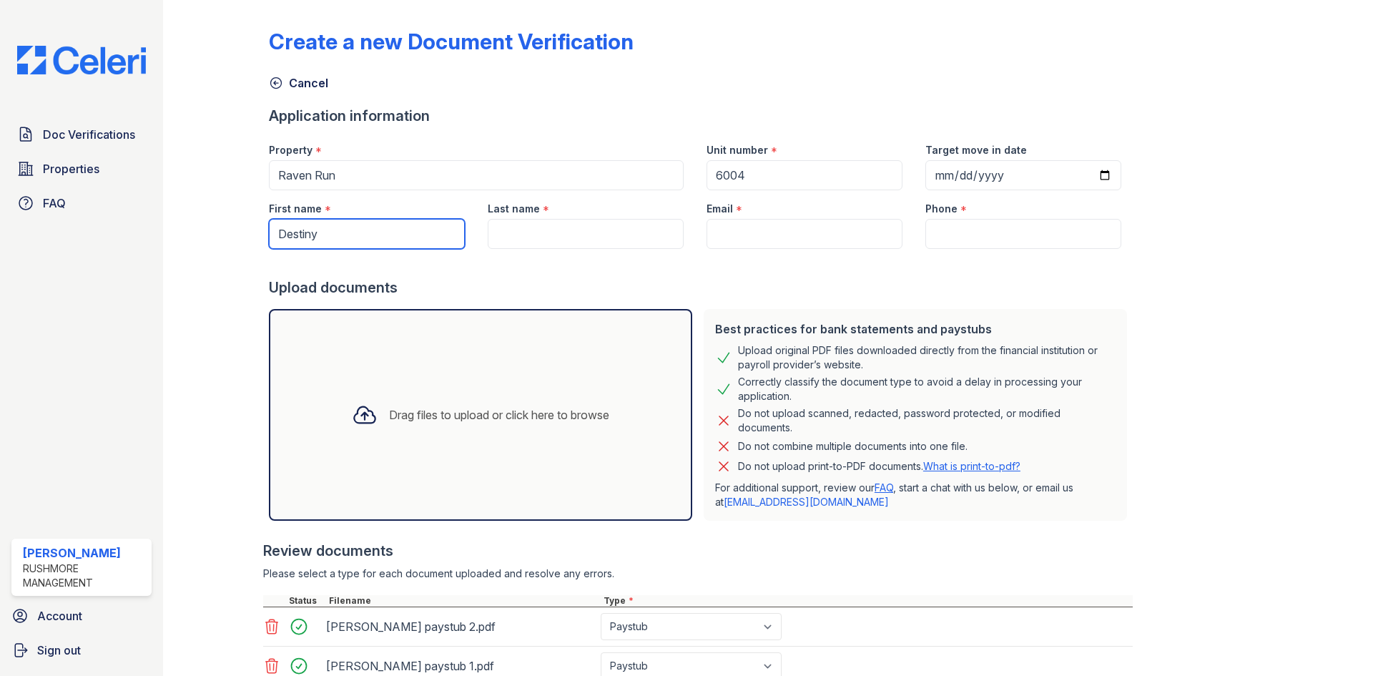
type input "Destiny"
click at [553, 245] on input "Last name" at bounding box center [586, 234] width 196 height 30
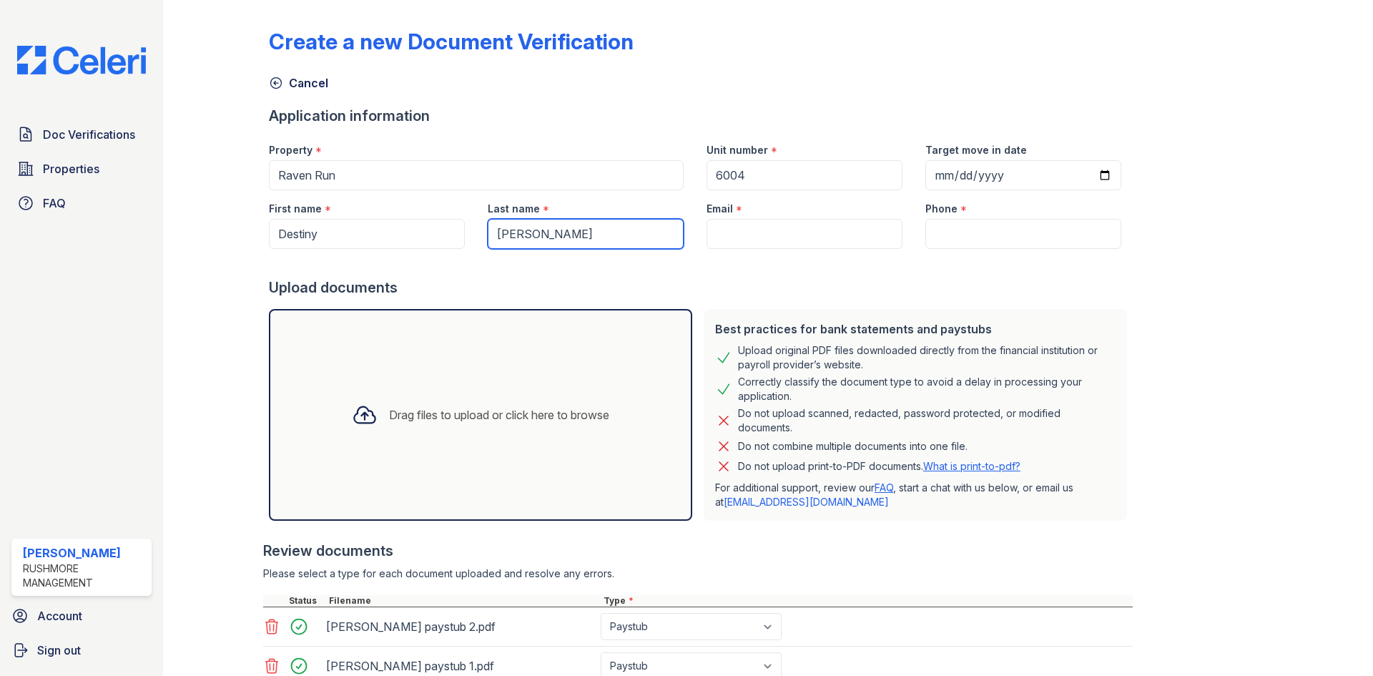
type input "[PERSON_NAME]"
drag, startPoint x: 823, startPoint y: 235, endPoint x: 817, endPoint y: 249, distance: 14.7
click at [823, 235] on input "Email" at bounding box center [804, 234] width 196 height 30
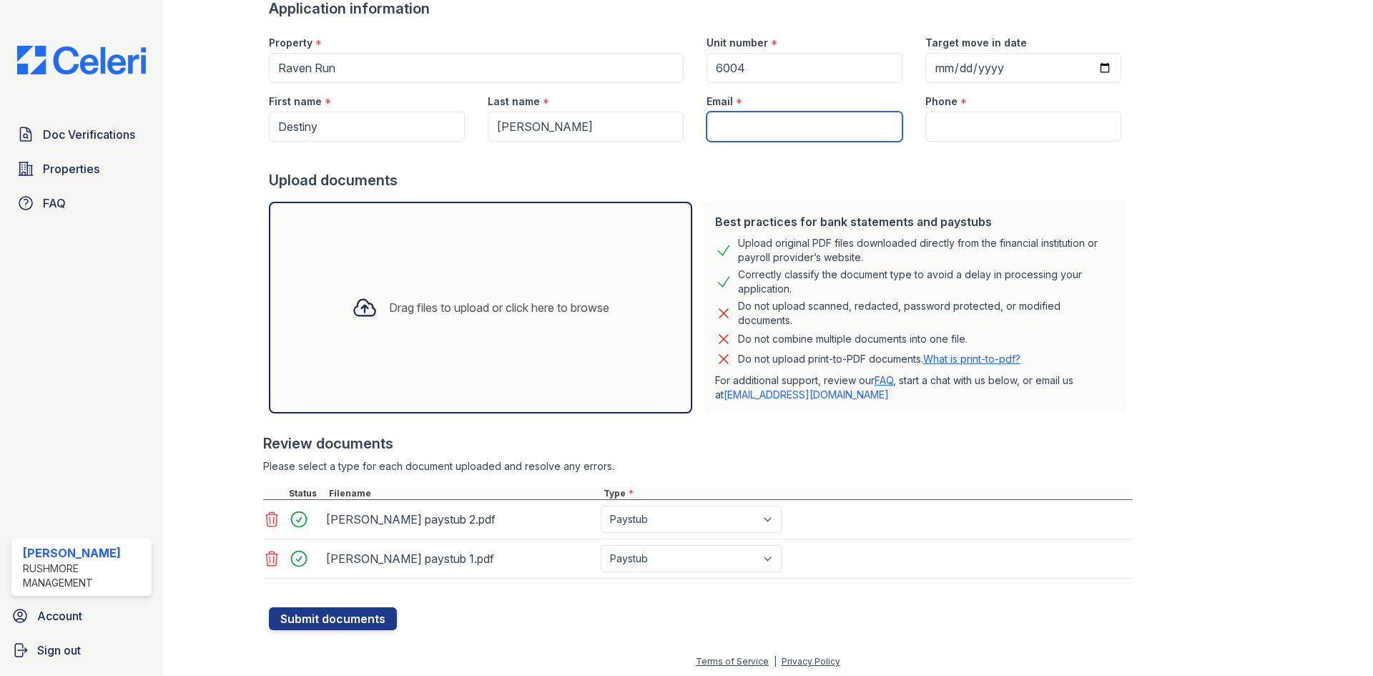
scroll to position [110, 0]
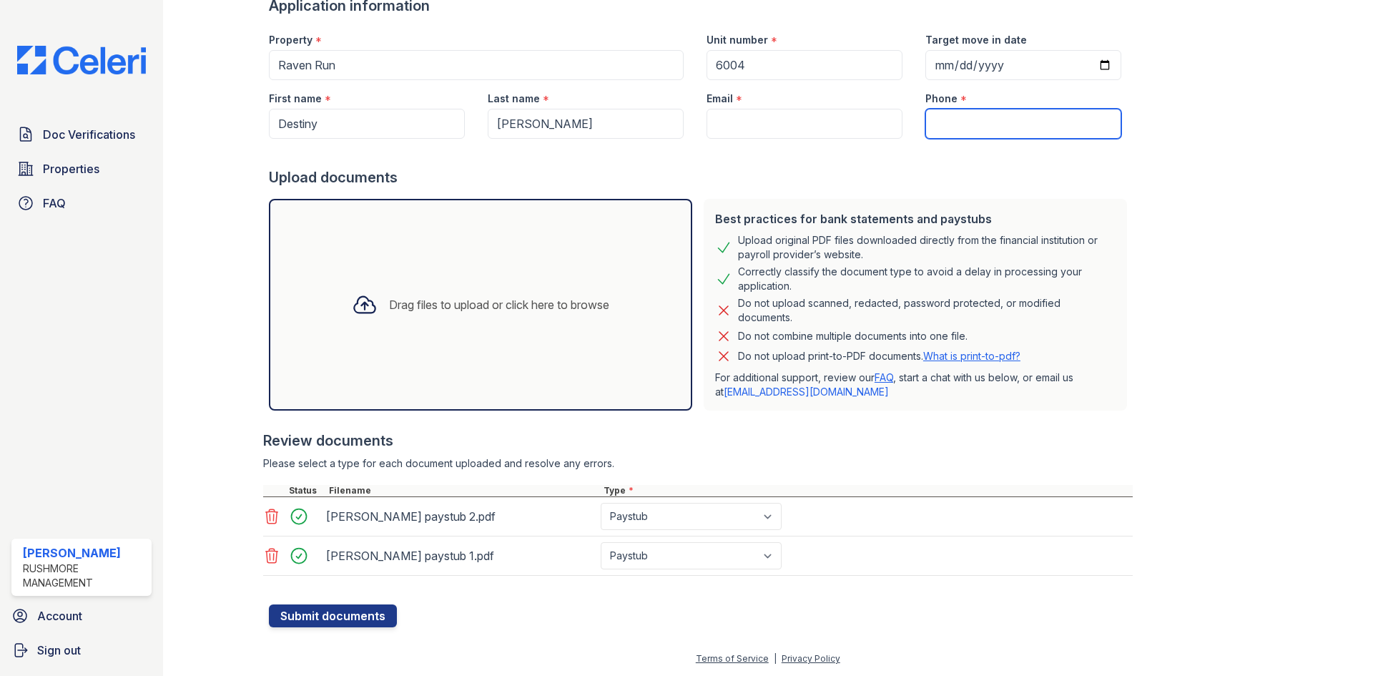
click at [1013, 119] on input "Phone" at bounding box center [1023, 124] width 196 height 30
type input "4104883895"
click at [501, 271] on div "Drag files to upload or click here to browse" at bounding box center [480, 305] width 423 height 212
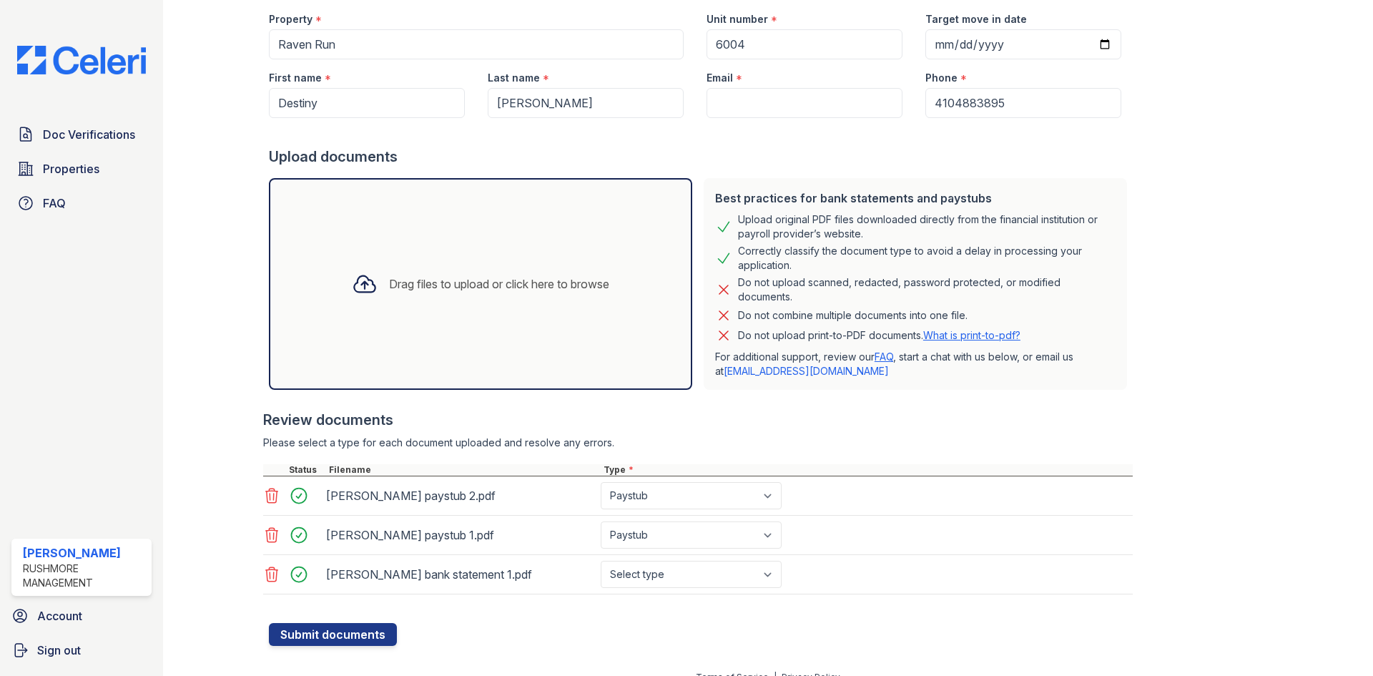
scroll to position [149, 0]
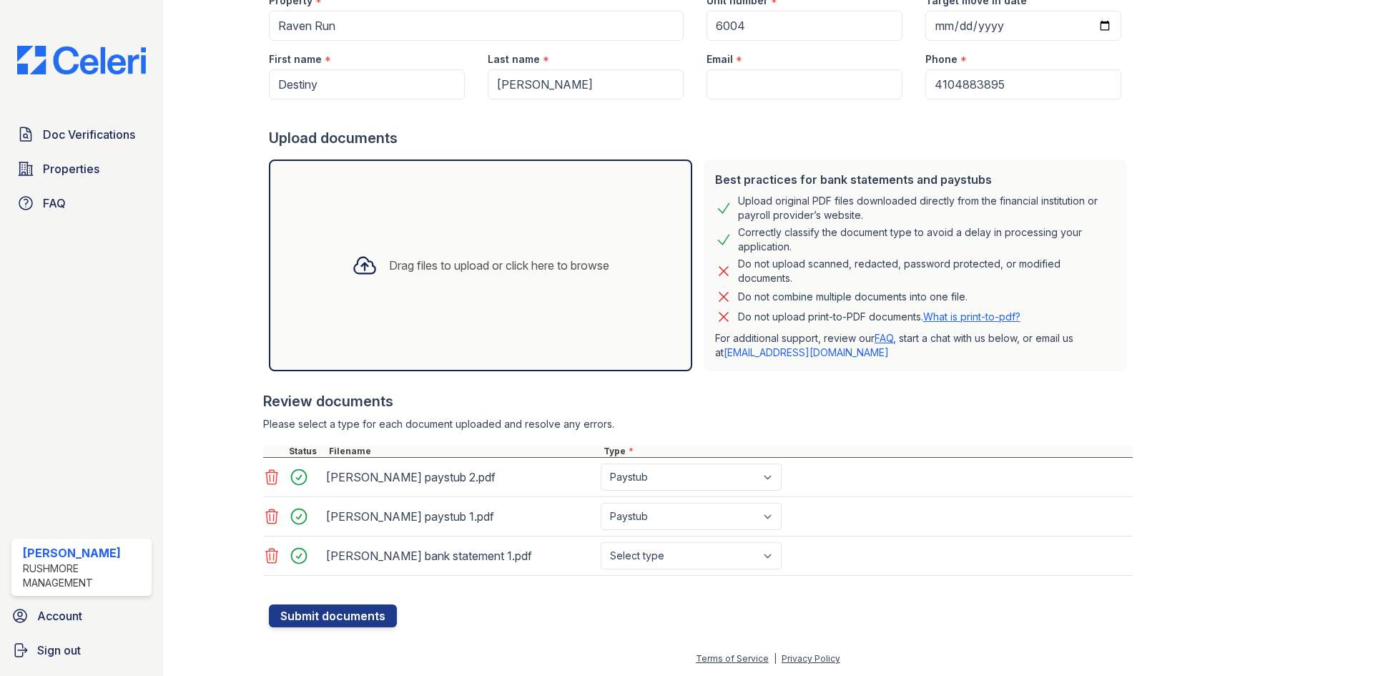
click at [682, 575] on div "[PERSON_NAME] bank statement 1.pdf Select type Paystub Bank Statement Offer Let…" at bounding box center [697, 555] width 869 height 39
click at [679, 559] on select "Select type Paystub Bank Statement Offer Letter Tax Documents Benefit Award Let…" at bounding box center [691, 555] width 181 height 27
select select "bank_statement"
click at [601, 542] on select "Select type Paystub Bank Statement Offer Letter Tax Documents Benefit Award Let…" at bounding box center [691, 555] width 181 height 27
click at [729, 82] on input "Email" at bounding box center [804, 84] width 196 height 30
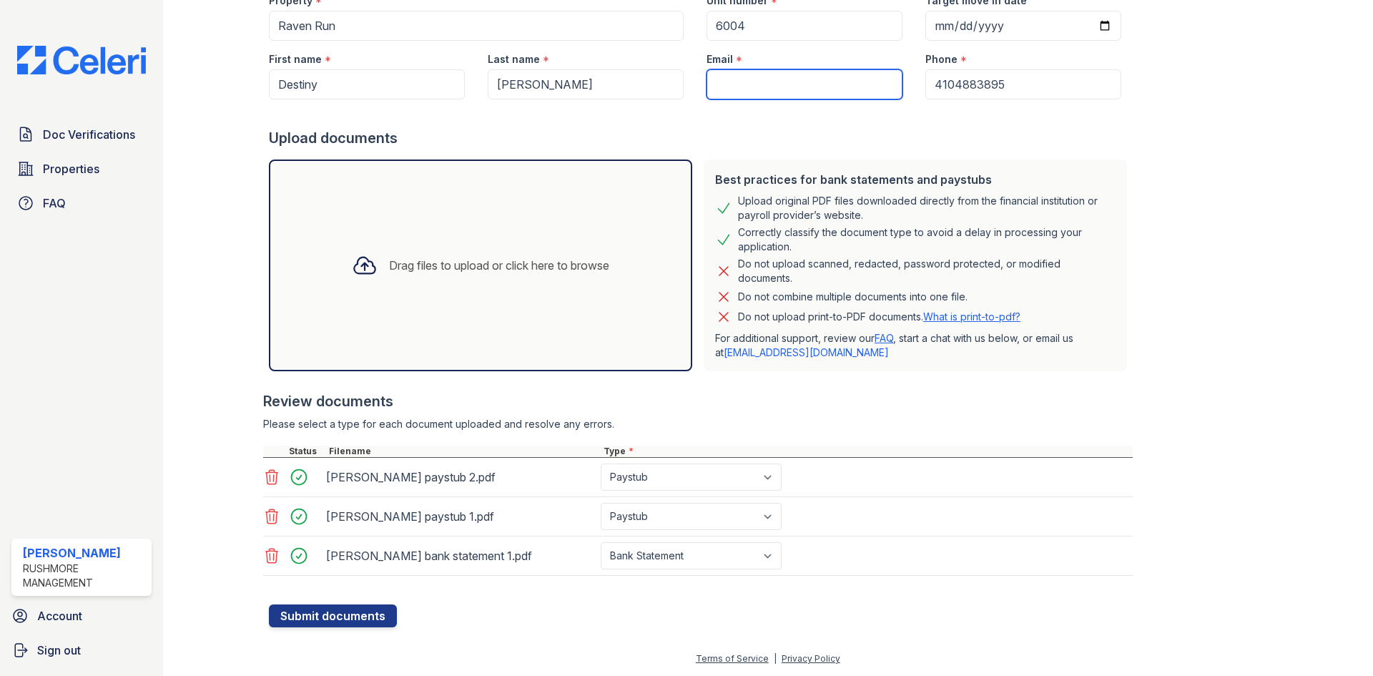
paste input "[EMAIL_ADDRESS][DOMAIN_NAME]"
type input "[EMAIL_ADDRESS][DOMAIN_NAME]"
click at [327, 618] on button "Submit documents" at bounding box center [333, 615] width 128 height 23
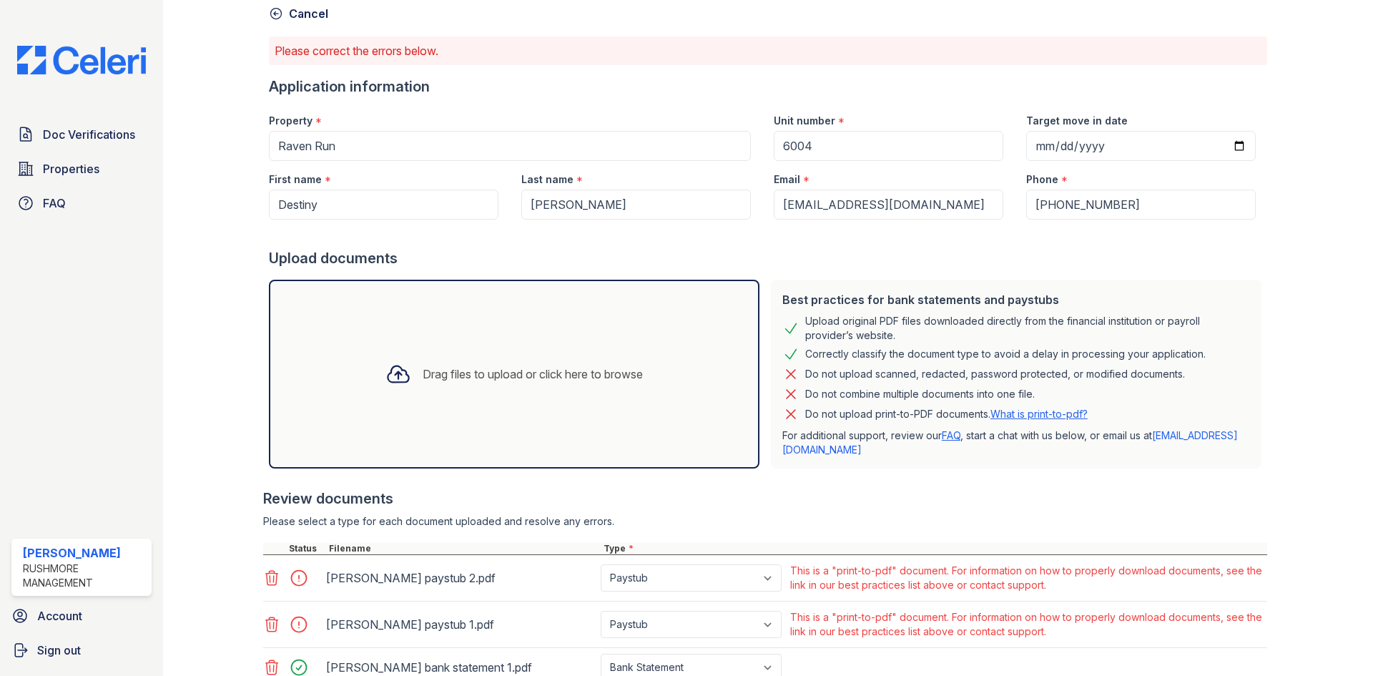
scroll to position [181, 0]
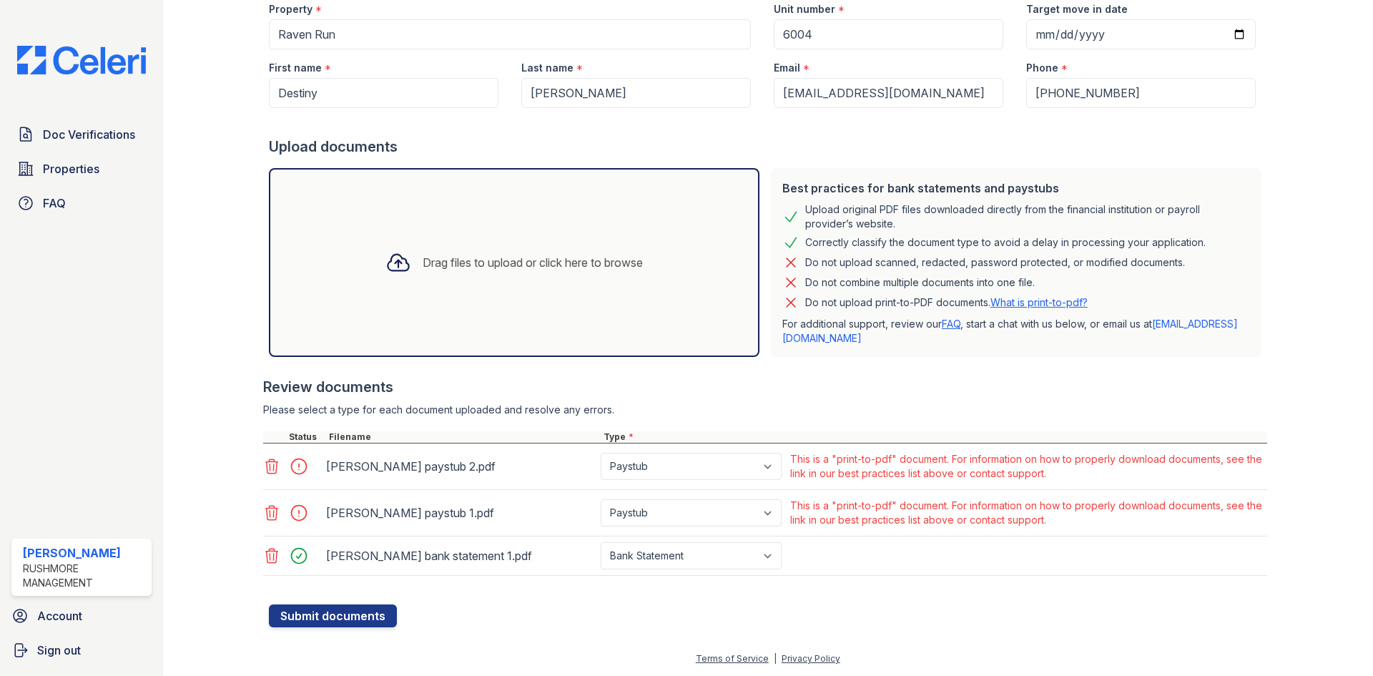
drag, startPoint x: 273, startPoint y: 514, endPoint x: 272, endPoint y: 497, distance: 17.2
click at [274, 513] on icon at bounding box center [271, 512] width 17 height 17
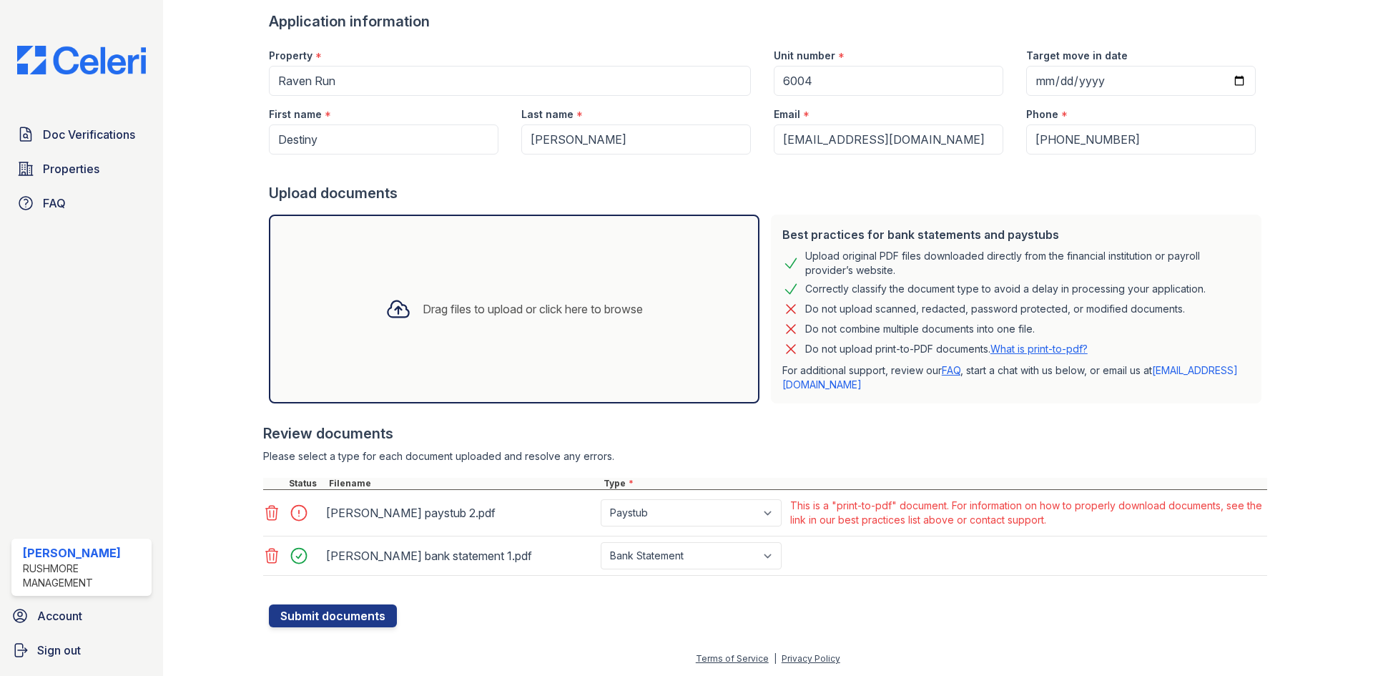
scroll to position [134, 0]
click at [272, 507] on icon at bounding box center [271, 512] width 17 height 17
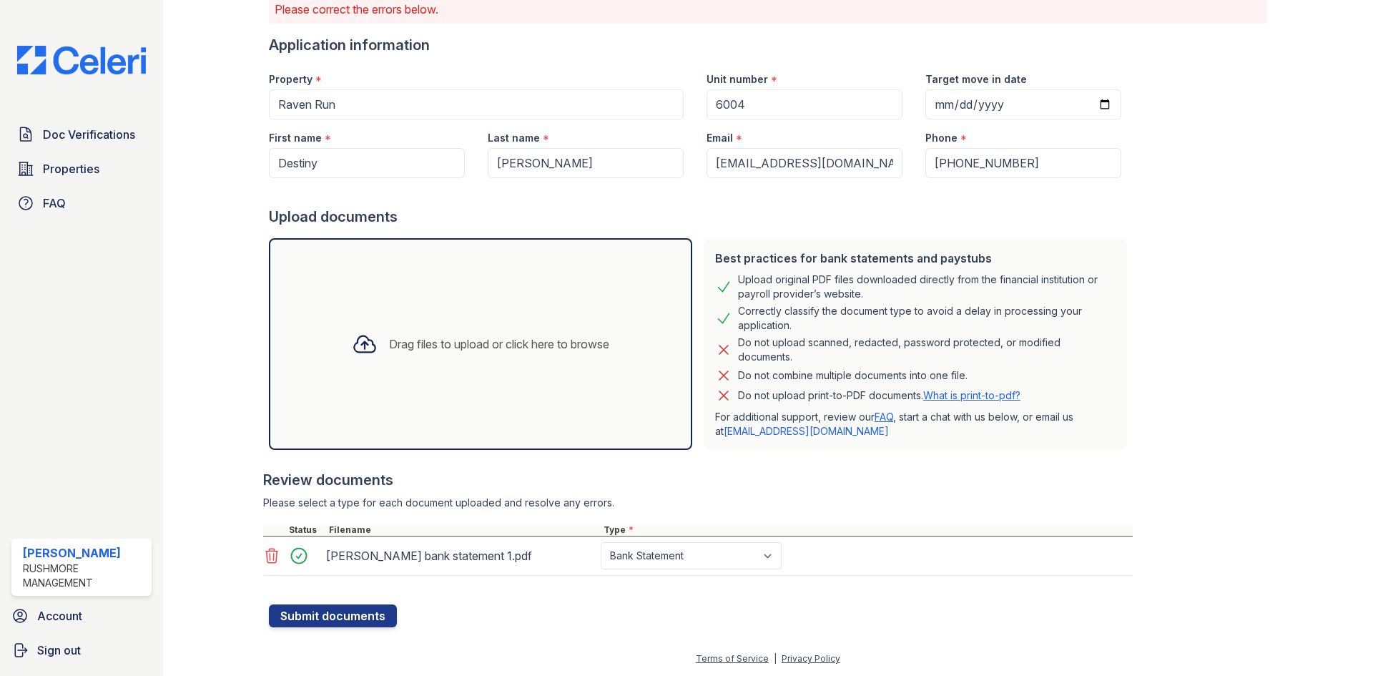
scroll to position [111, 0]
click at [354, 613] on button "Submit documents" at bounding box center [333, 615] width 128 height 23
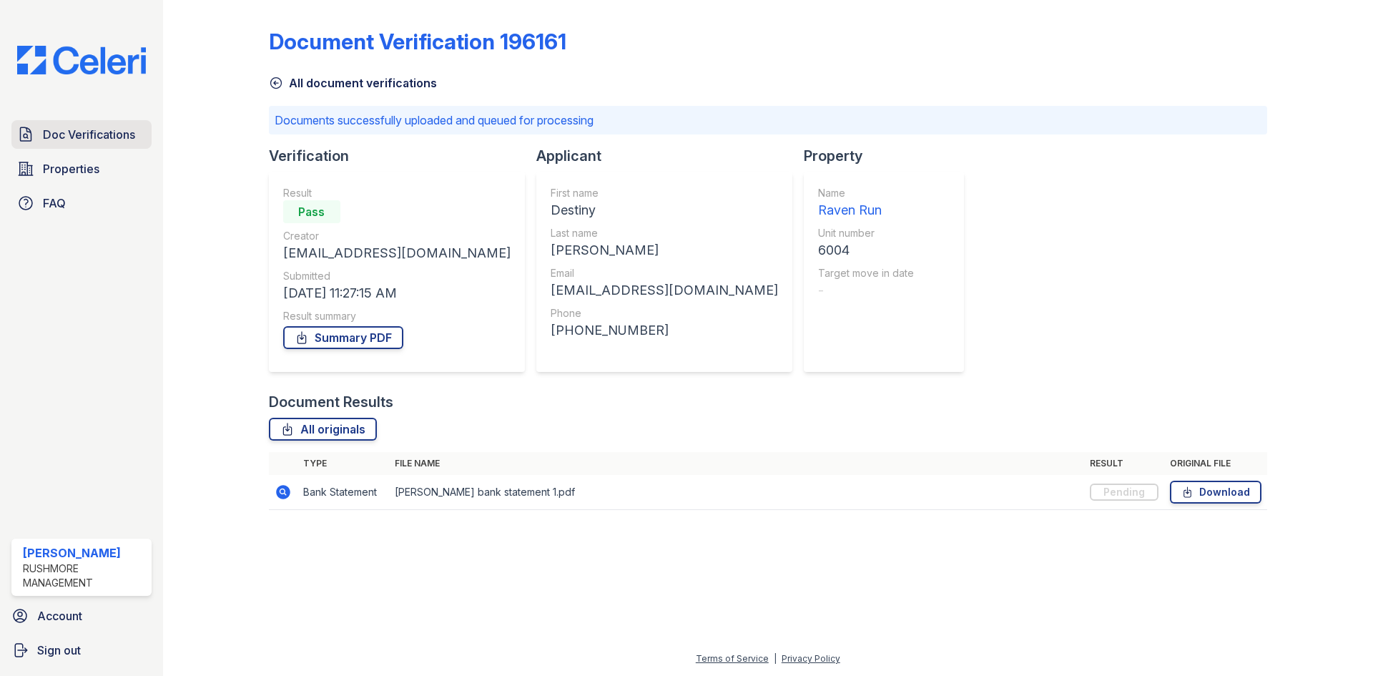
click at [102, 126] on span "Doc Verifications" at bounding box center [89, 134] width 92 height 17
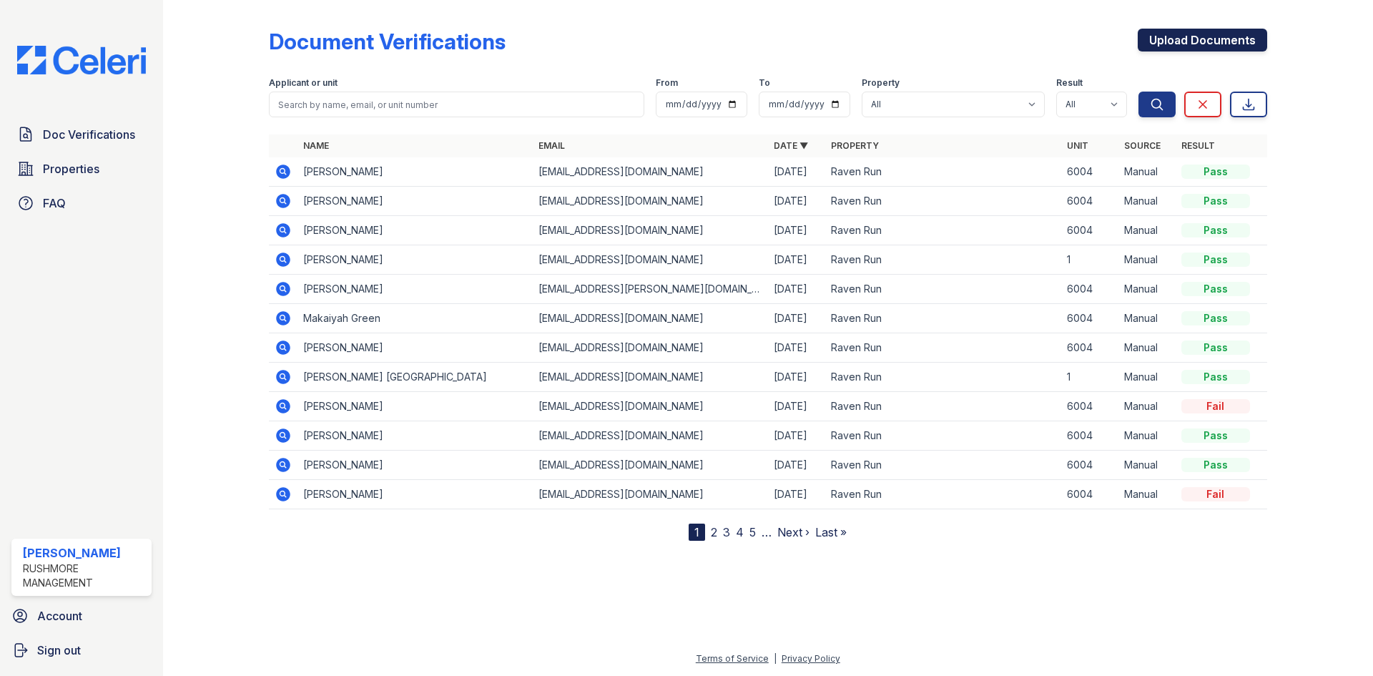
click at [1174, 46] on link "Upload Documents" at bounding box center [1202, 40] width 129 height 23
